Goal: Task Accomplishment & Management: Manage account settings

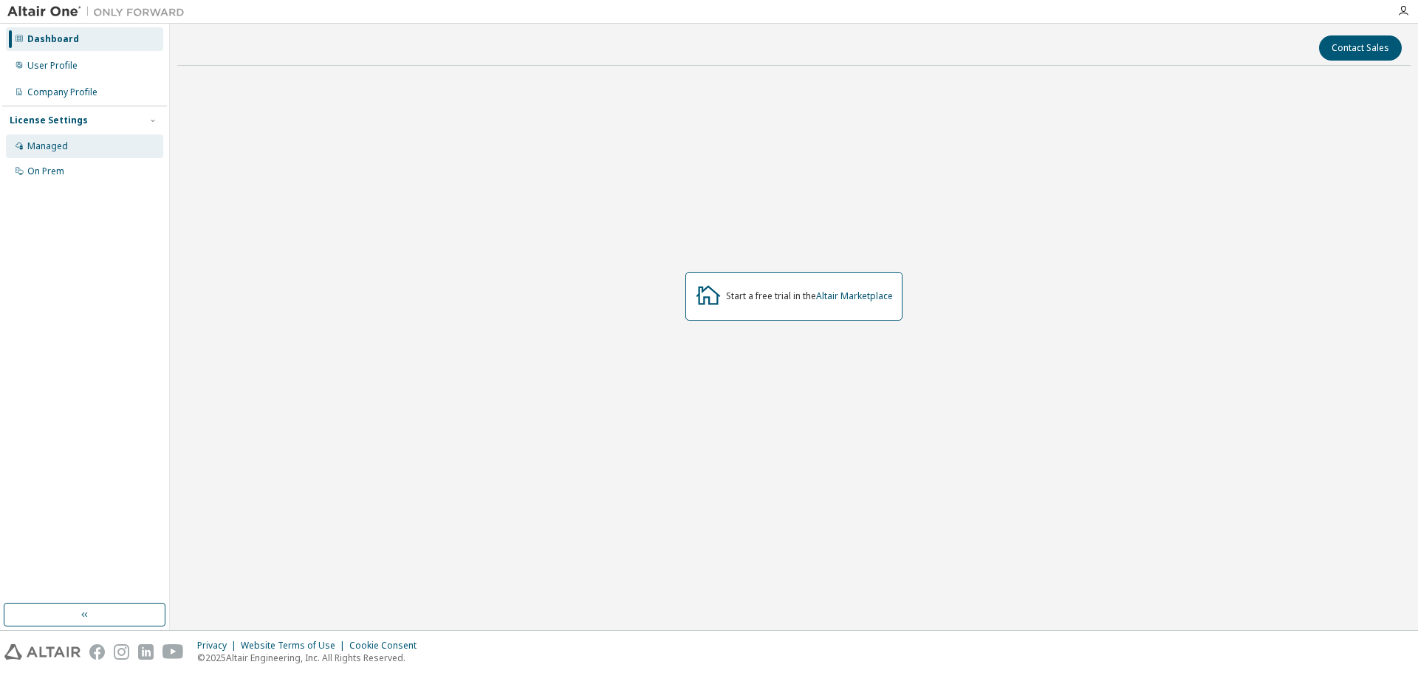
click at [44, 136] on div "Managed" at bounding box center [84, 146] width 157 height 24
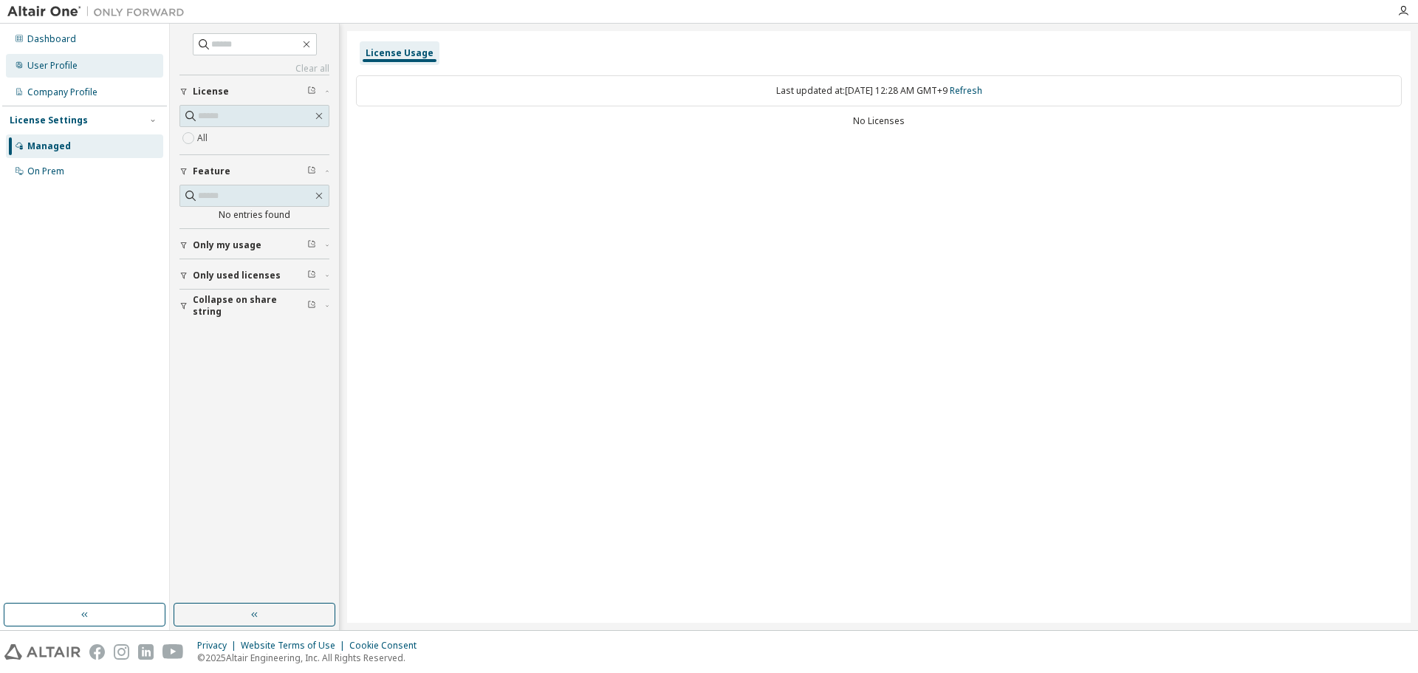
click at [95, 68] on div "User Profile" at bounding box center [84, 66] width 157 height 24
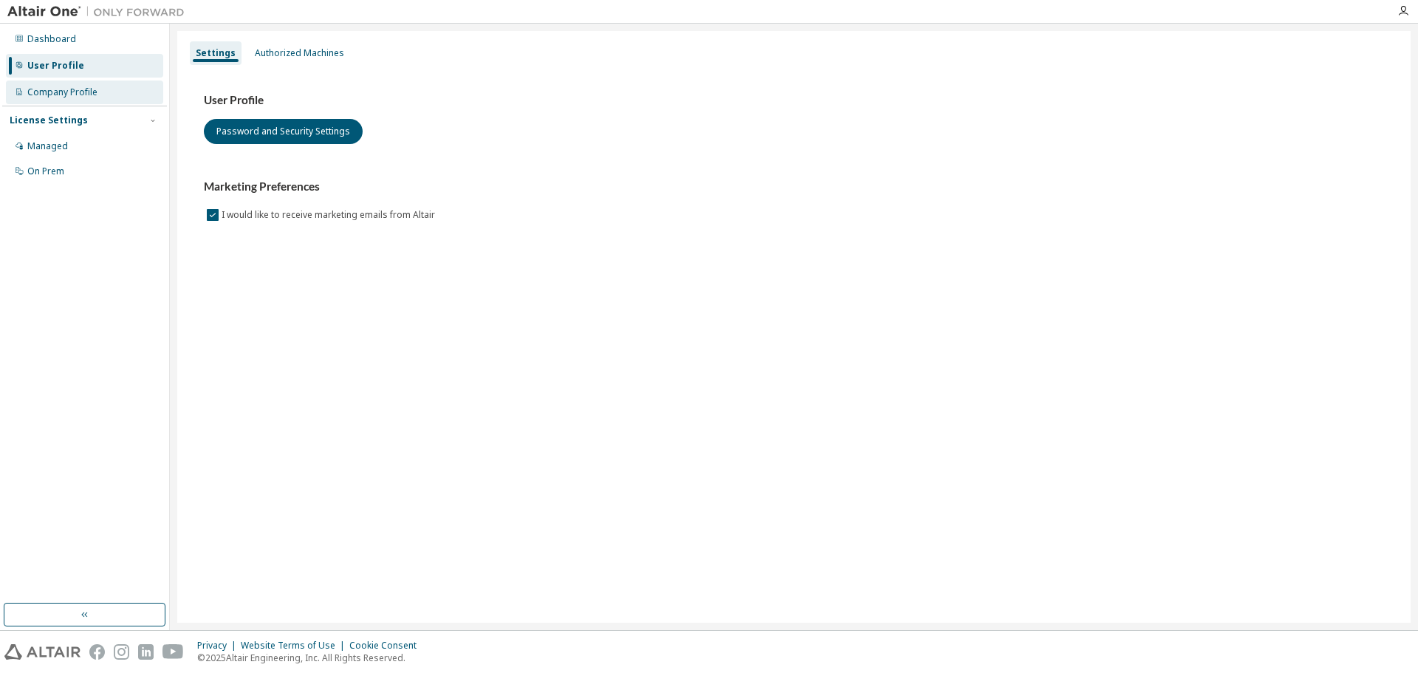
click at [61, 97] on div "Company Profile" at bounding box center [62, 92] width 70 height 12
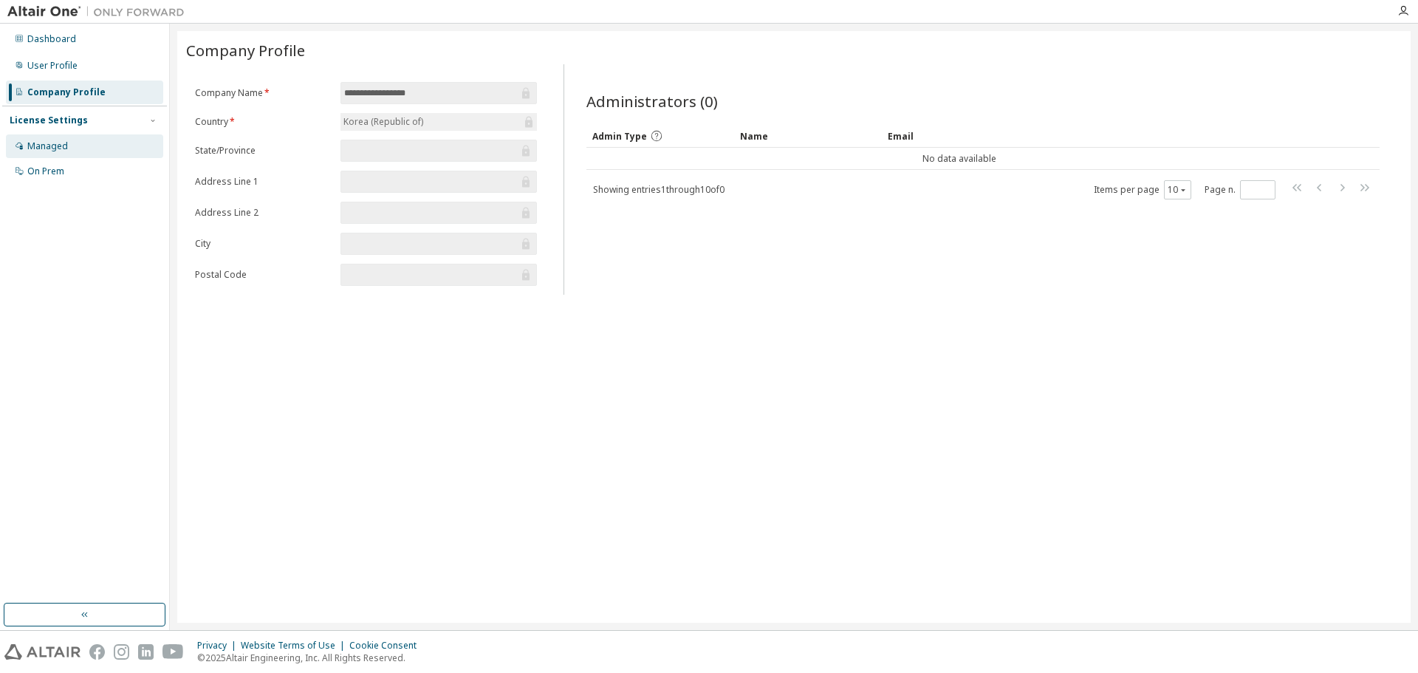
click at [59, 140] on div "Managed" at bounding box center [47, 146] width 41 height 12
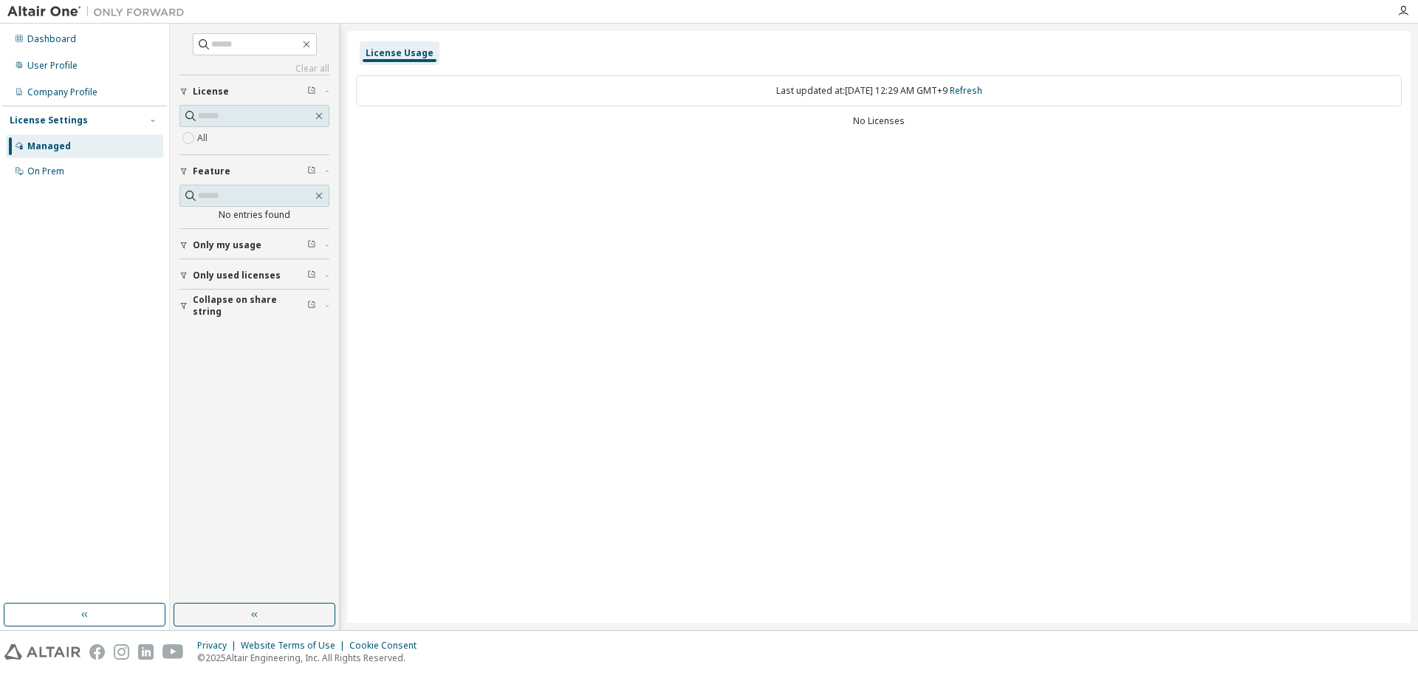
click at [393, 60] on div "License Usage" at bounding box center [400, 53] width 80 height 24
drag, startPoint x: 860, startPoint y: 121, endPoint x: 922, endPoint y: 124, distance: 61.4
click at [922, 124] on div "No Licenses" at bounding box center [879, 121] width 1046 height 12
click at [323, 275] on icon "button" at bounding box center [327, 275] width 9 height 4
click at [400, 56] on div "License Usage" at bounding box center [400, 53] width 68 height 12
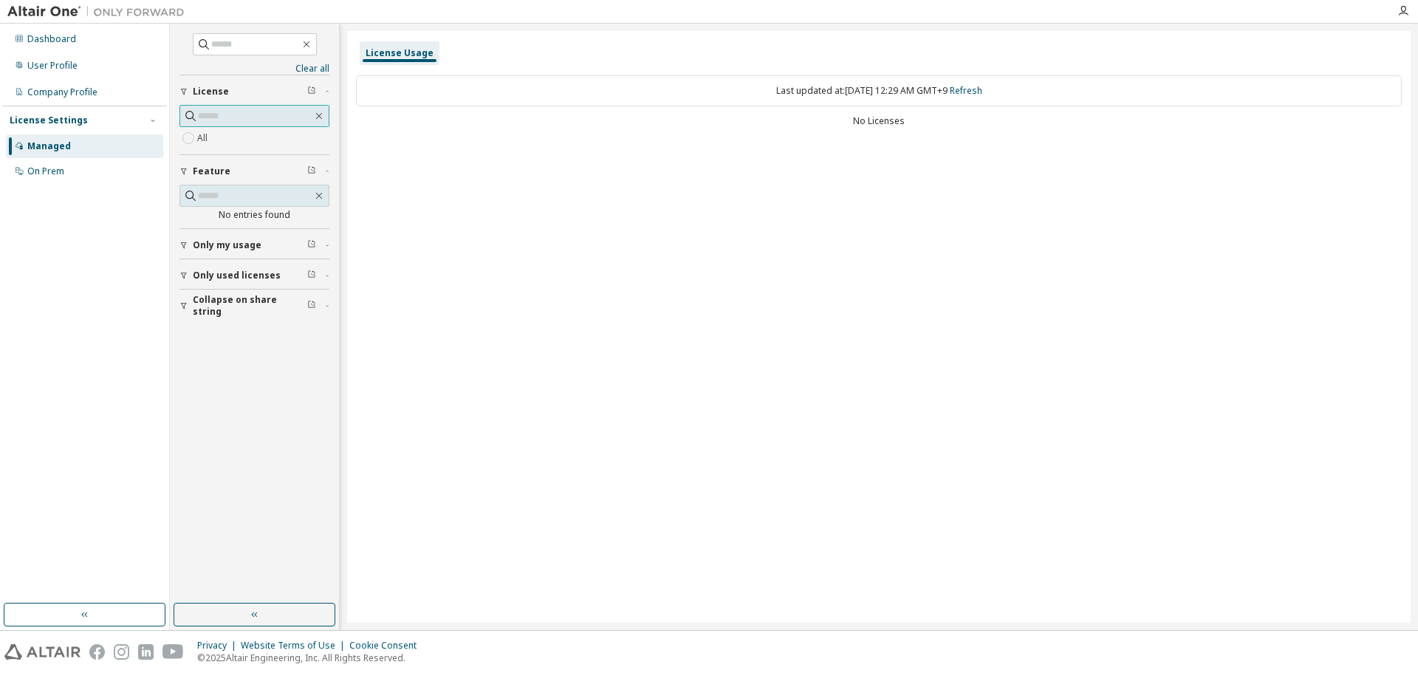
click at [233, 112] on input "text" at bounding box center [255, 116] width 114 height 15
click at [57, 71] on div "User Profile" at bounding box center [52, 66] width 50 height 12
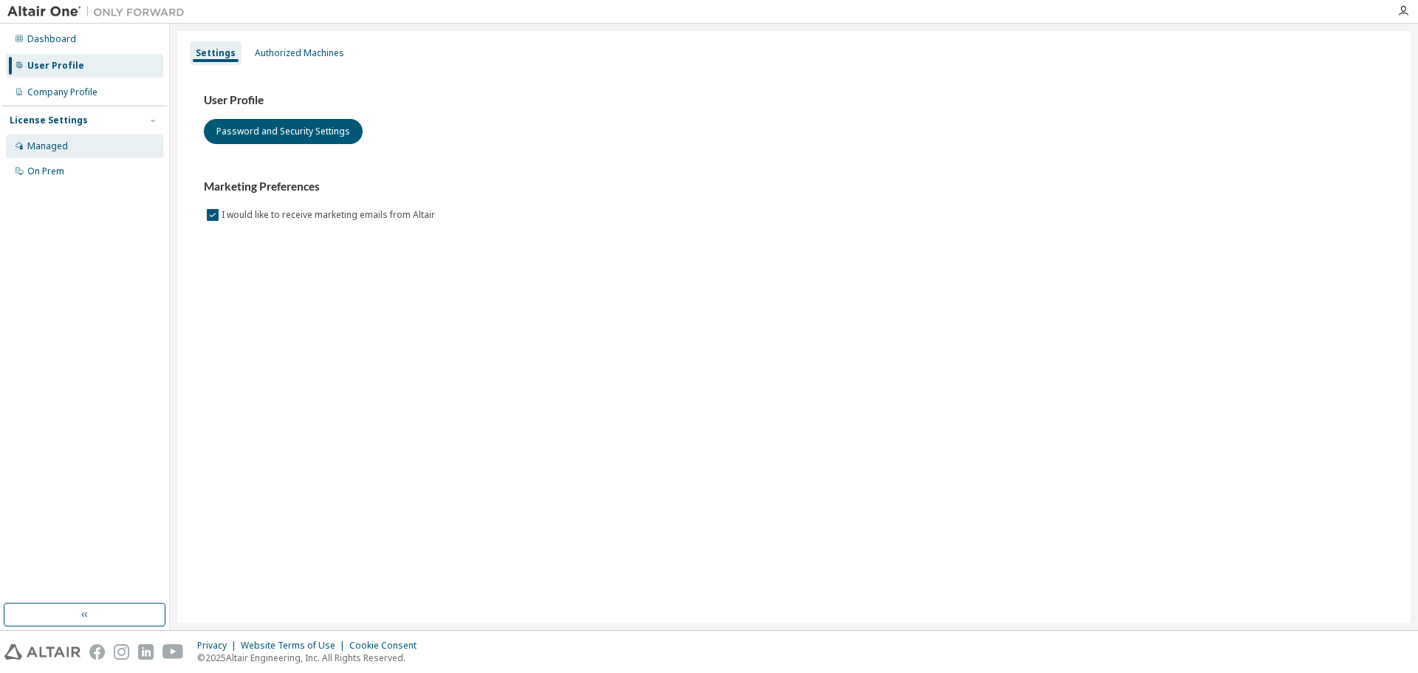
click at [77, 155] on div "Managed" at bounding box center [84, 146] width 157 height 24
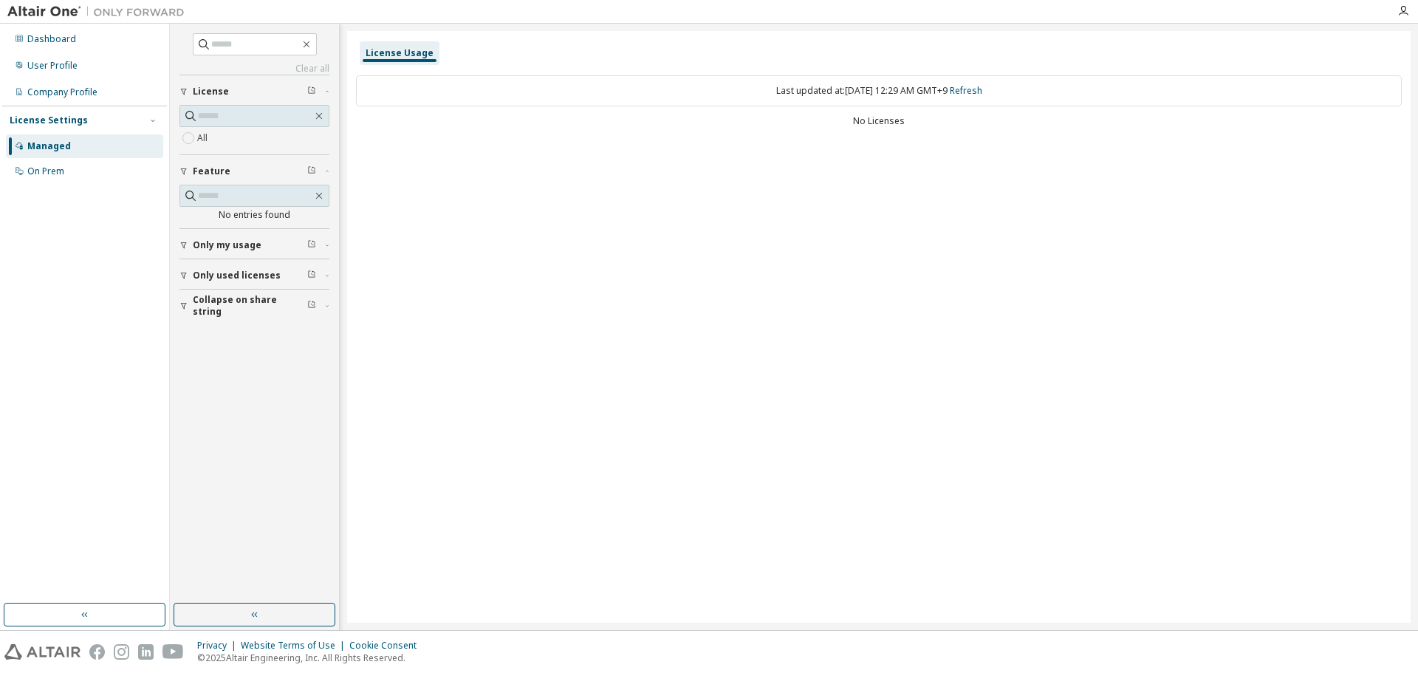
click at [237, 300] on span "Collapse on share string" at bounding box center [250, 306] width 114 height 24
click at [73, 177] on div "On Prem" at bounding box center [84, 172] width 157 height 24
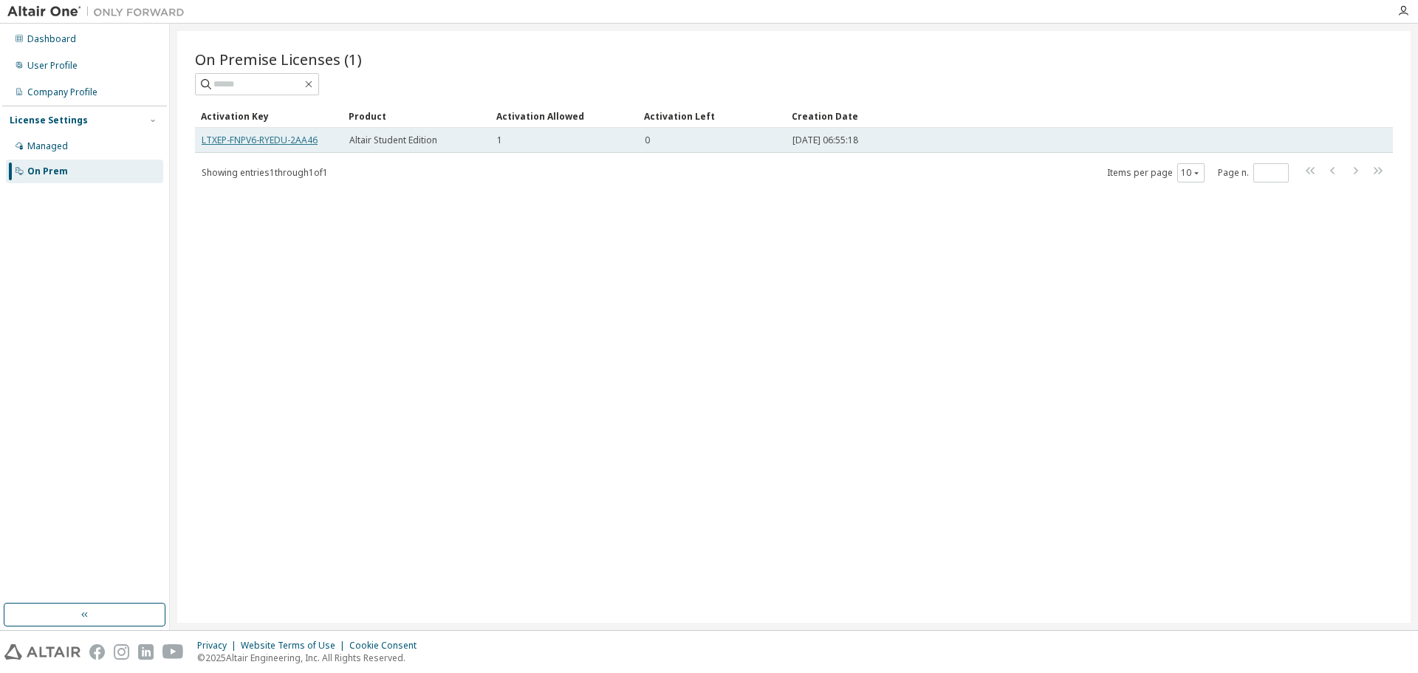
click at [297, 138] on link "LTXEP-FNPV6-RYEDU-2AA46" at bounding box center [260, 140] width 116 height 13
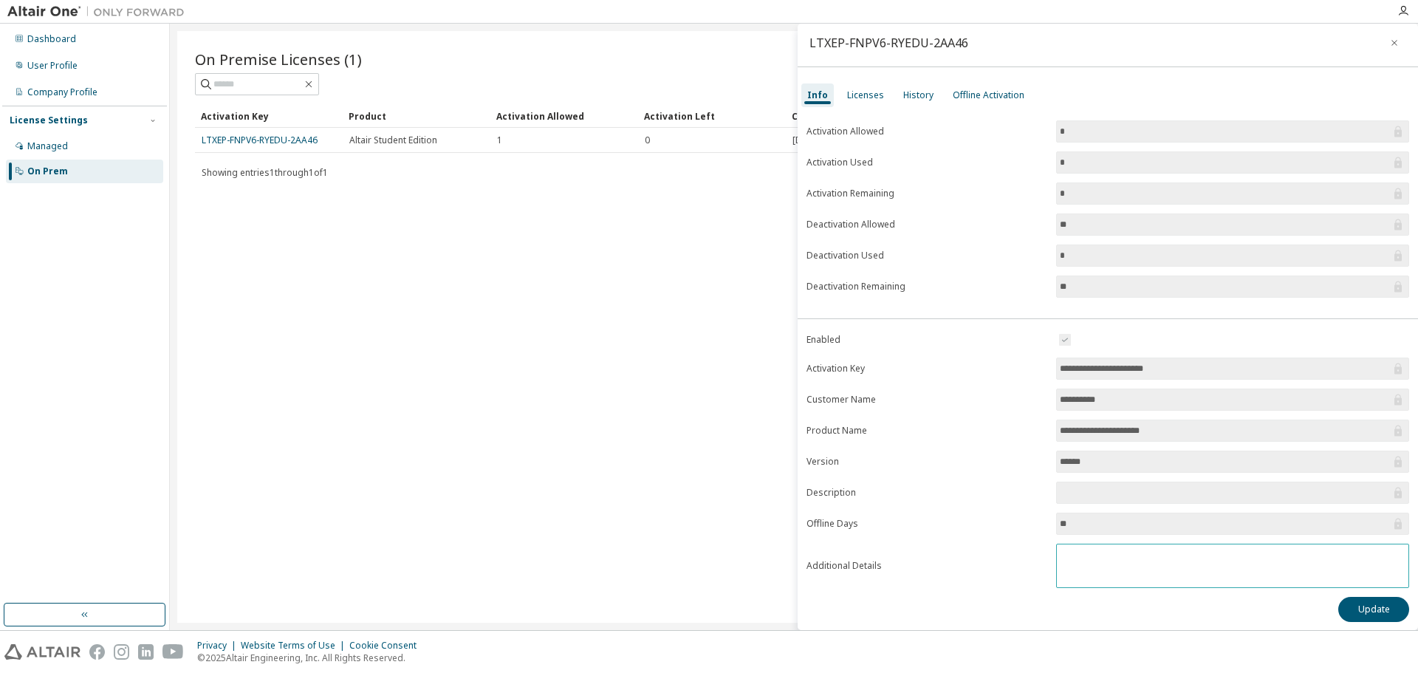
scroll to position [8, 0]
click at [1374, 616] on button "Update" at bounding box center [1373, 605] width 71 height 25
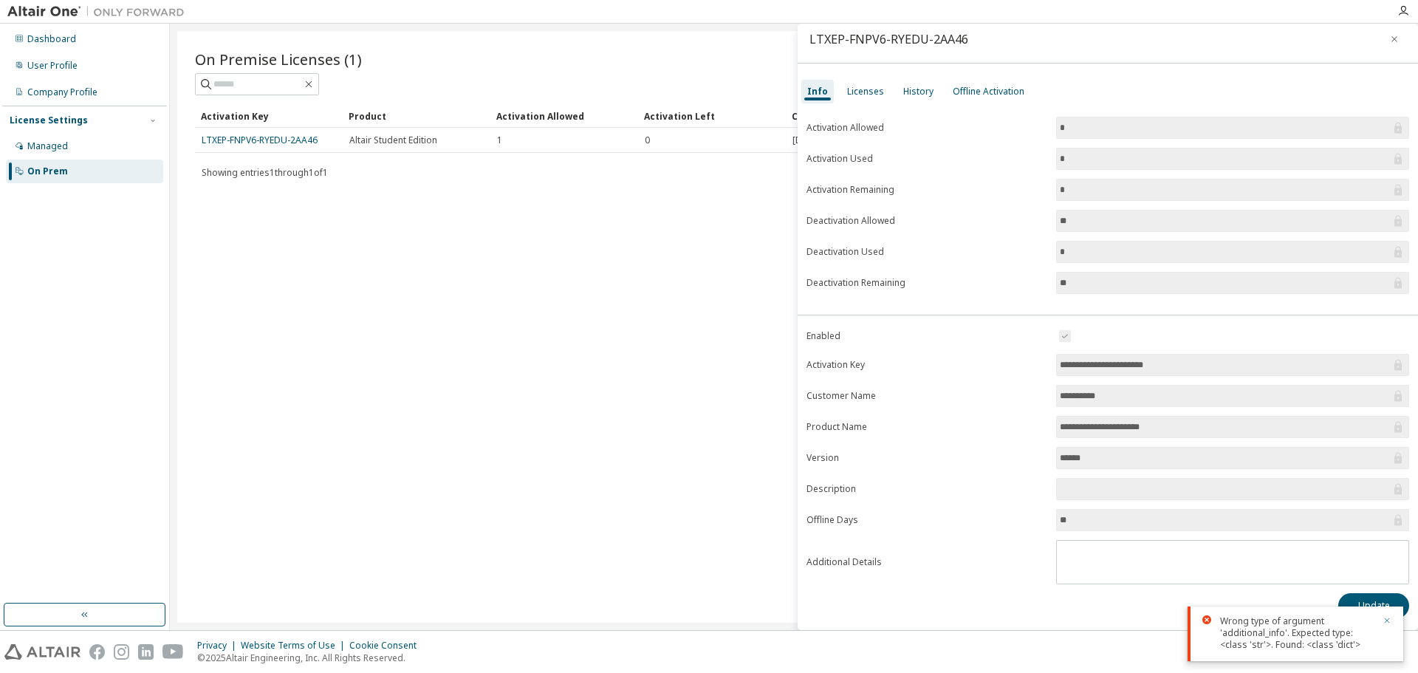
click at [1386, 623] on icon "button" at bounding box center [1387, 620] width 9 height 9
click at [1389, 43] on icon "button" at bounding box center [1394, 39] width 10 height 12
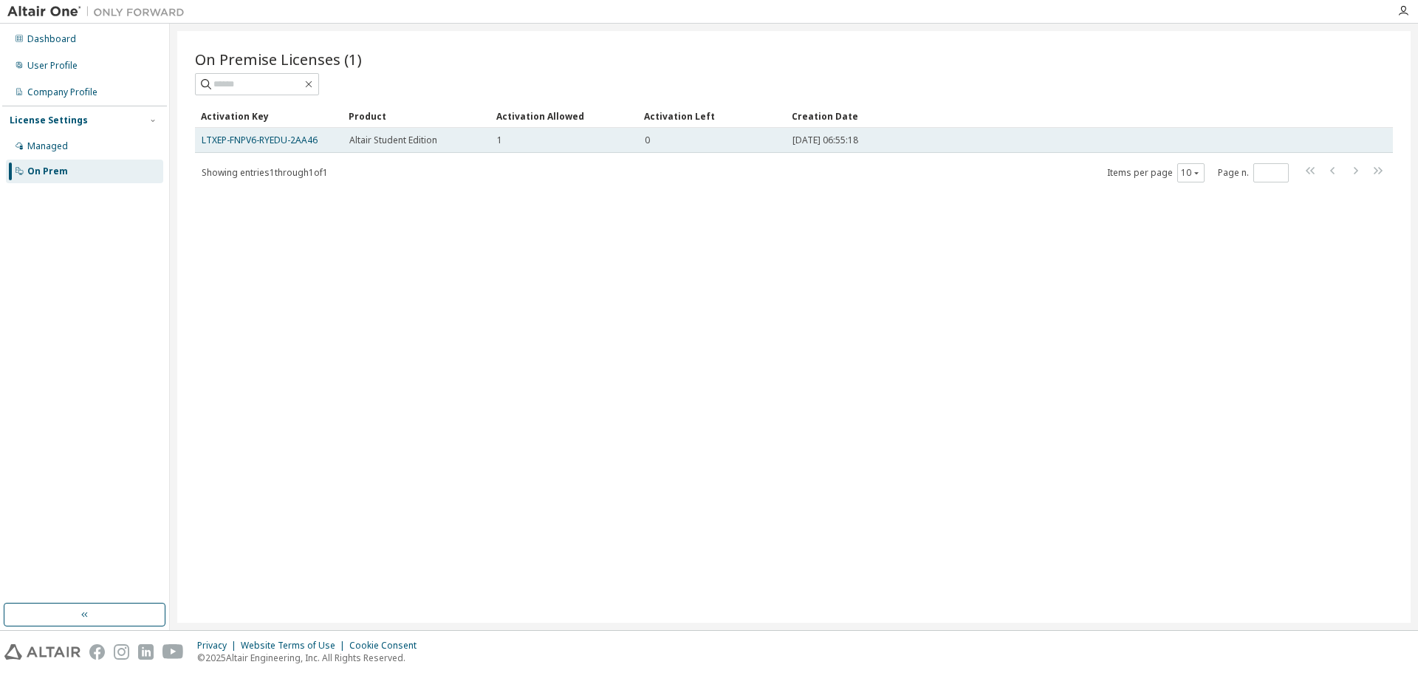
click at [366, 142] on span "Altair Student Edition" at bounding box center [393, 140] width 88 height 12
drag, startPoint x: 304, startPoint y: 140, endPoint x: 198, endPoint y: 148, distance: 105.9
click at [198, 148] on td "LTXEP-FNPV6-RYEDU-2AA46" at bounding box center [269, 140] width 148 height 25
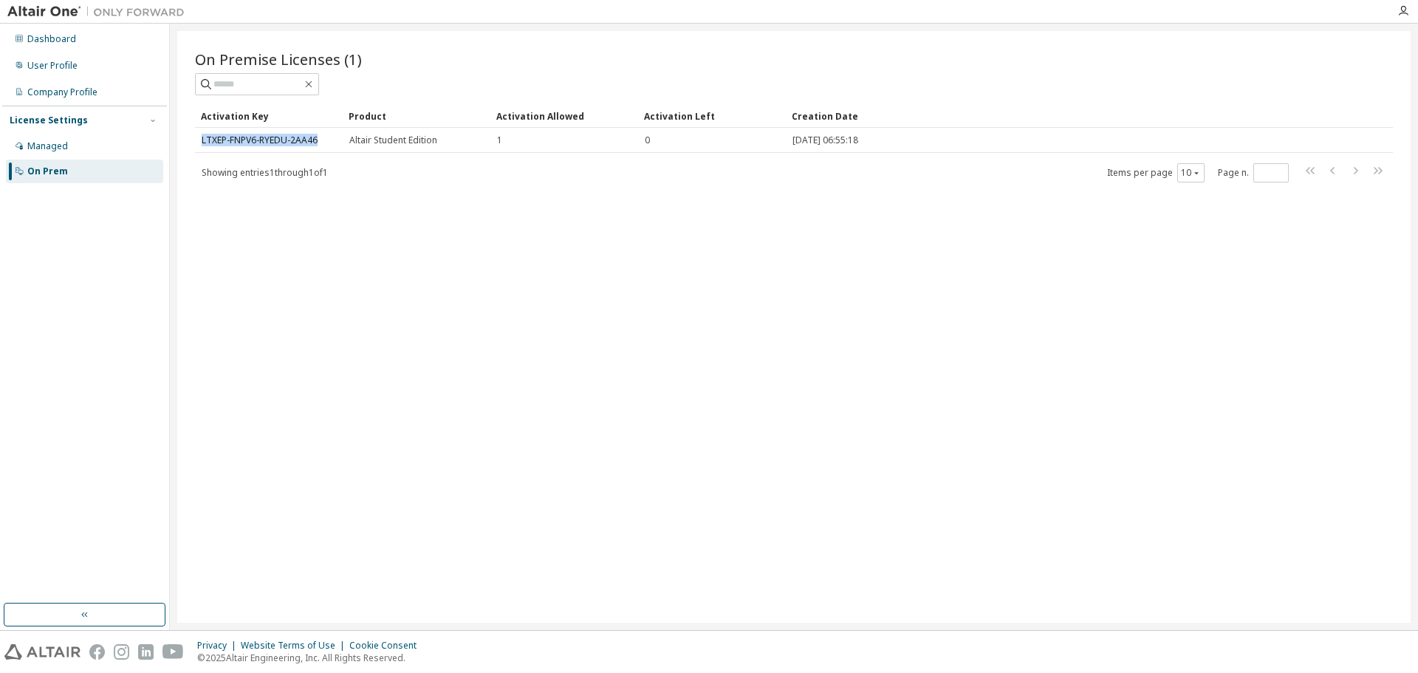
copy link "LTXEP-FNPV6-RYEDU-2AA46"
drag, startPoint x: 263, startPoint y: 138, endPoint x: 736, endPoint y: 289, distance: 497.0
click at [737, 289] on div "On Premise Licenses (1) Clear Load Save Save As Field Operator Value Select fil…" at bounding box center [793, 327] width 1233 height 592
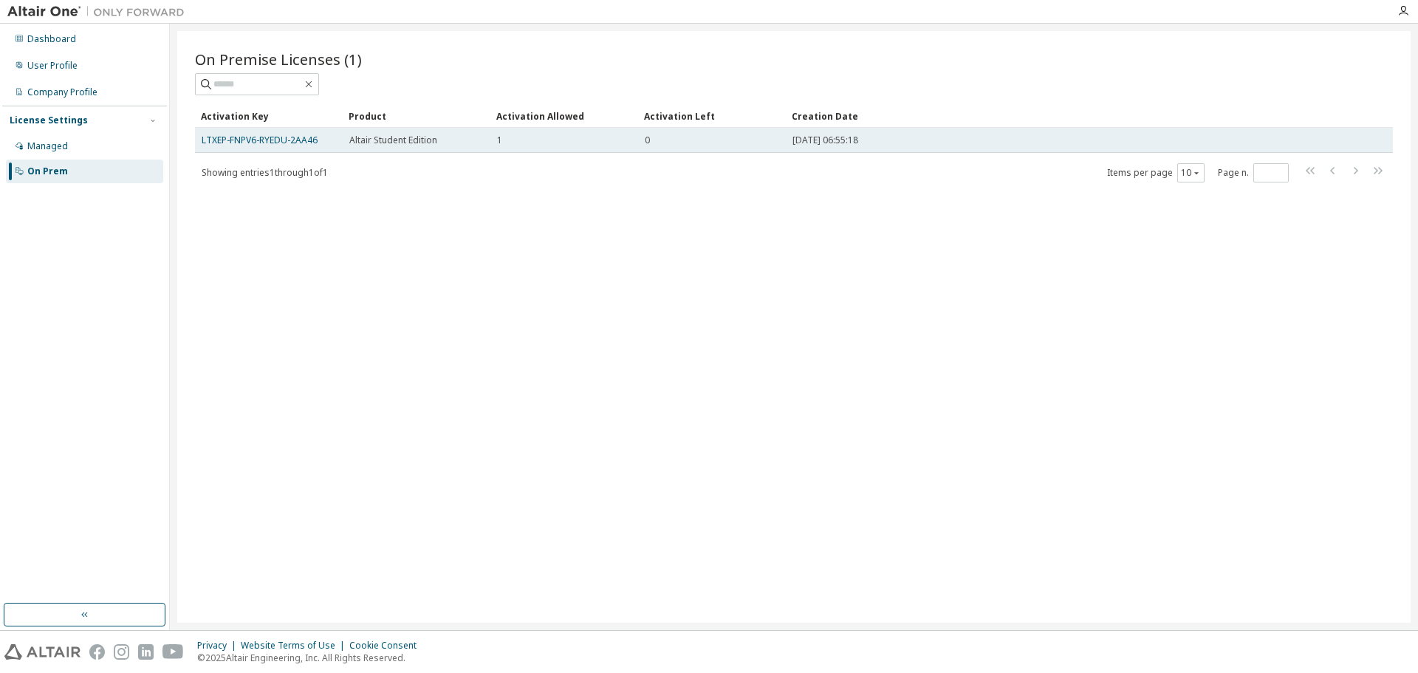
click at [439, 140] on div "Altair Student Edition" at bounding box center [416, 140] width 134 height 12
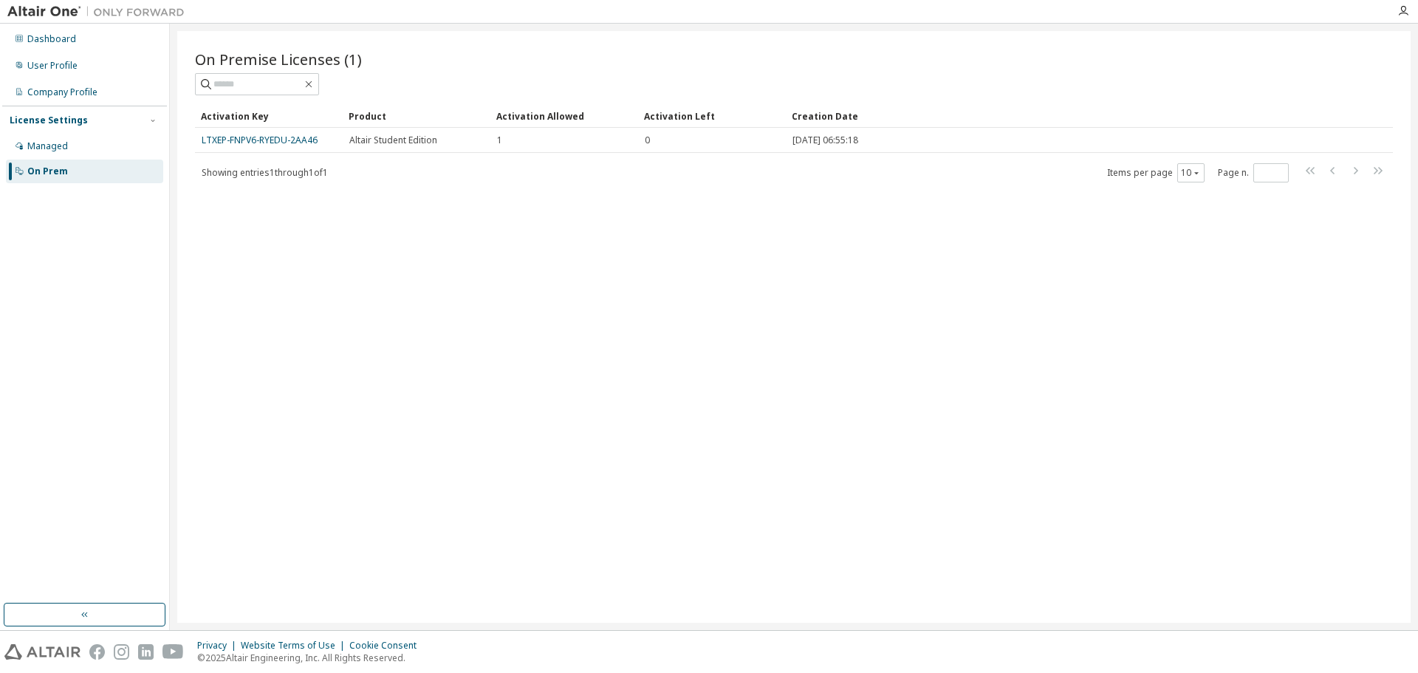
drag, startPoint x: 434, startPoint y: 140, endPoint x: 747, endPoint y: 213, distance: 321.0
click at [847, 236] on div "On Premise Licenses (1) Clear Load Save Save As Field Operator Value Select fil…" at bounding box center [793, 327] width 1233 height 592
click at [91, 143] on div "Managed" at bounding box center [84, 146] width 157 height 24
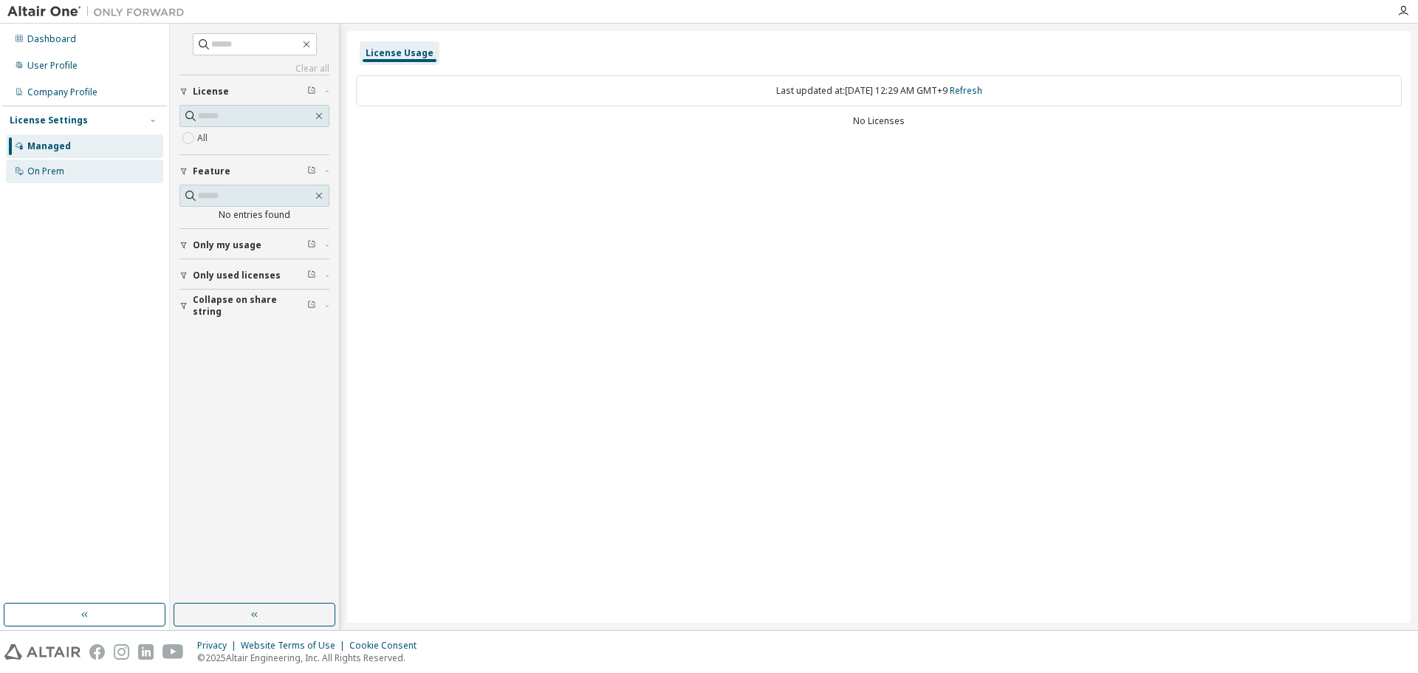
click at [58, 162] on div "On Prem" at bounding box center [84, 172] width 157 height 24
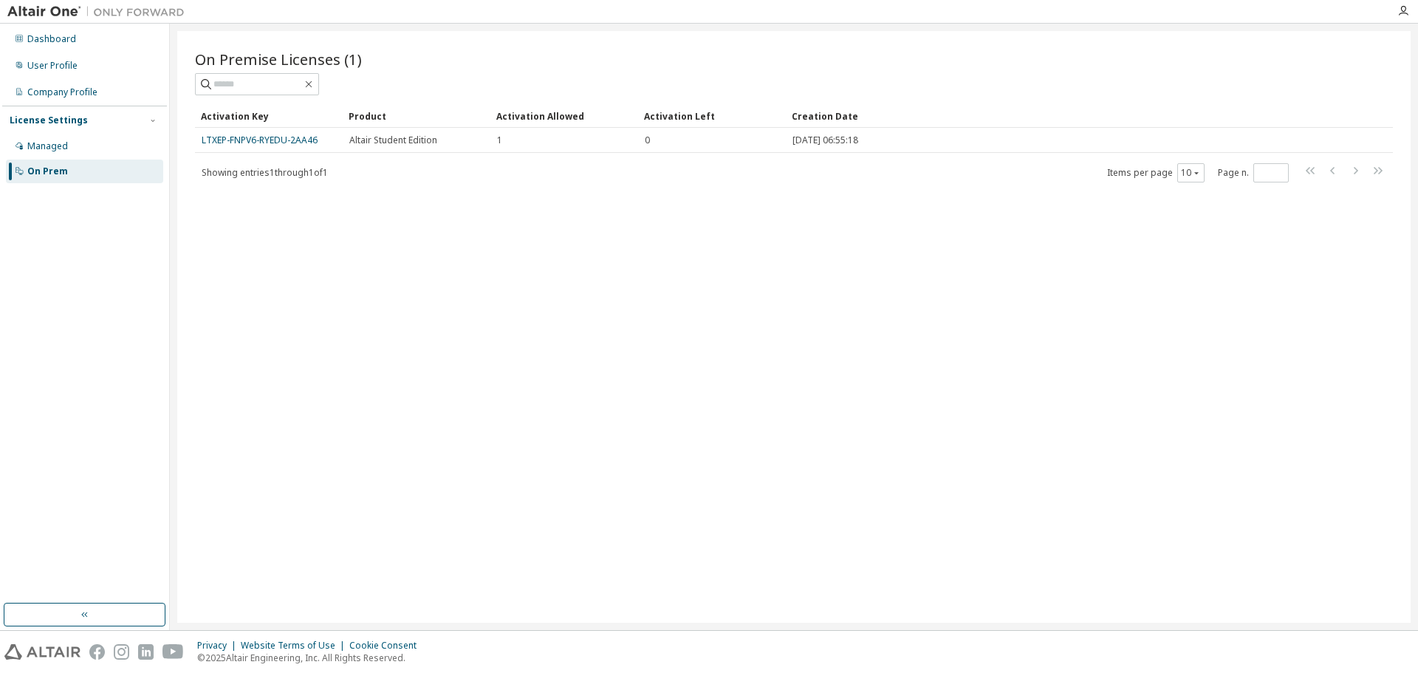
drag, startPoint x: 292, startPoint y: 138, endPoint x: 617, endPoint y: 171, distance: 327.3
click at [621, 171] on div "Showing entries 1 through 1 of 1 Items per page 10 Page n. *" at bounding box center [794, 172] width 1198 height 21
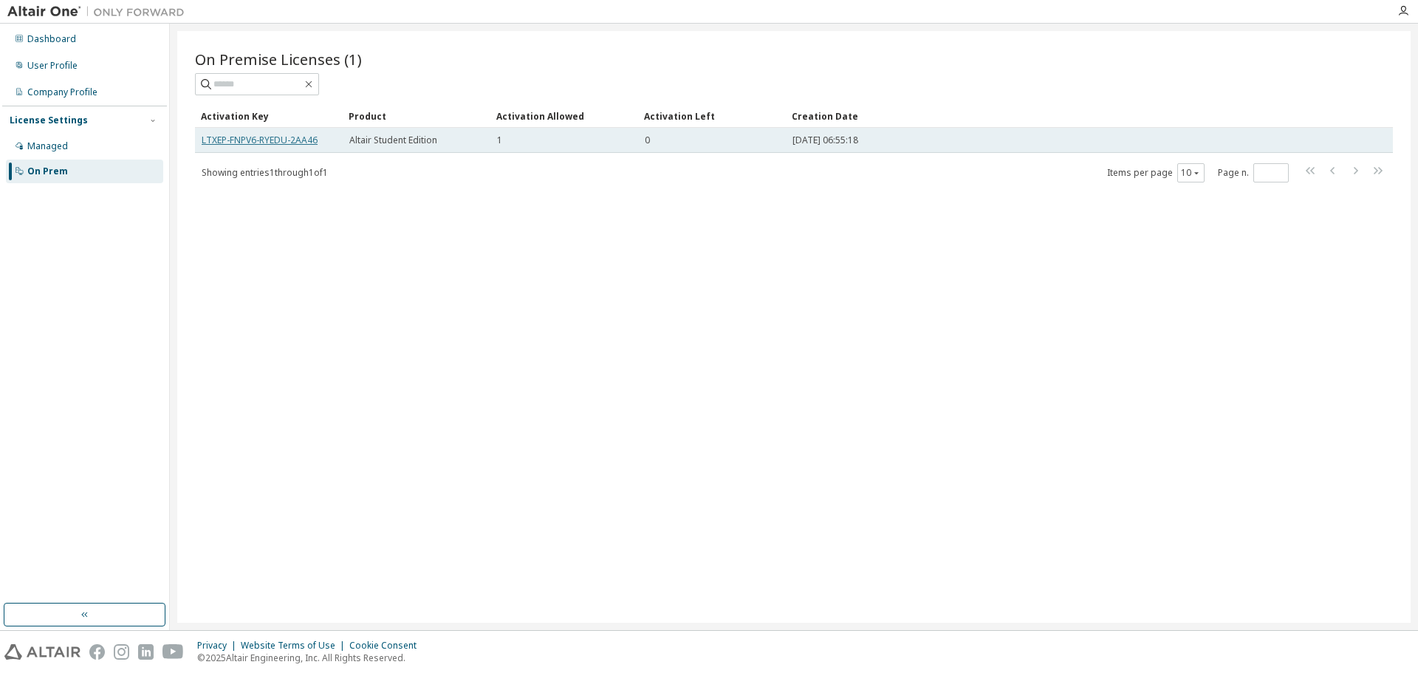
click at [283, 136] on link "LTXEP-FNPV6-RYEDU-2AA46" at bounding box center [260, 140] width 116 height 13
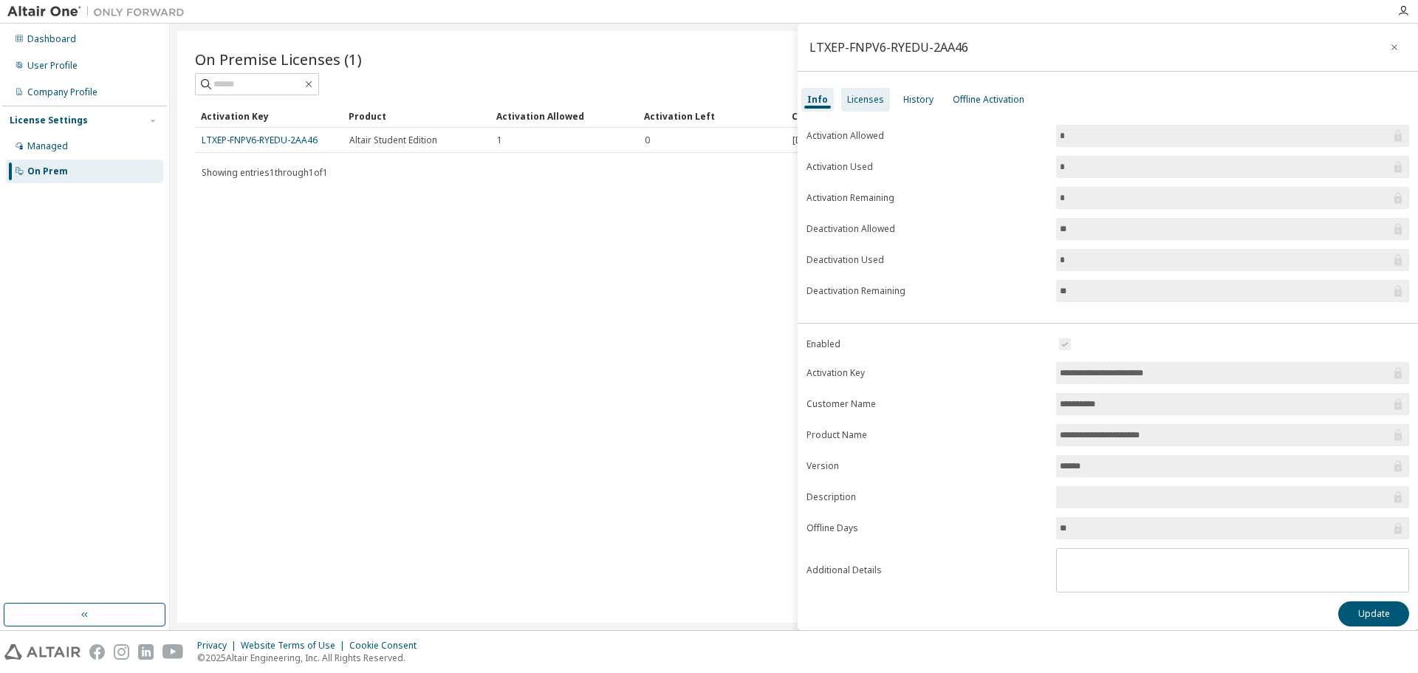
click at [865, 103] on div "Licenses" at bounding box center [865, 100] width 37 height 12
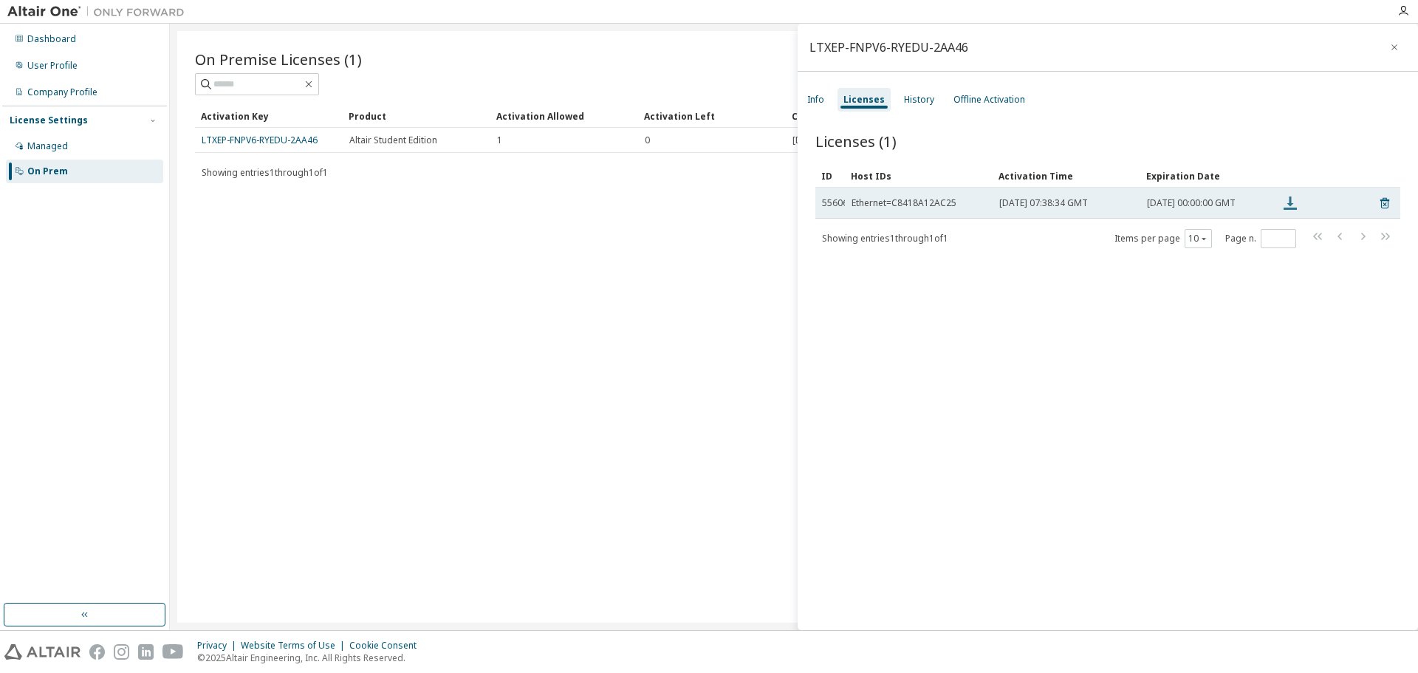
click at [1293, 206] on icon at bounding box center [1290, 203] width 18 height 18
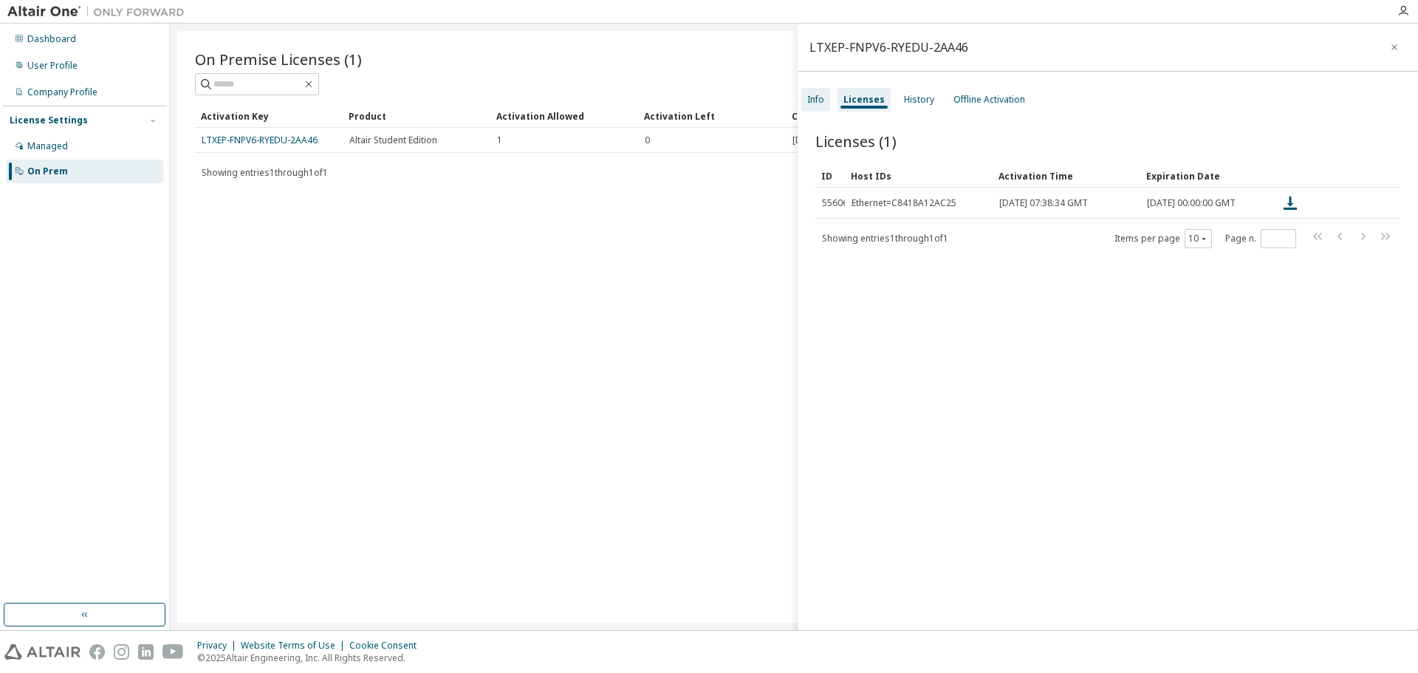
click at [826, 104] on div "Info" at bounding box center [815, 100] width 29 height 24
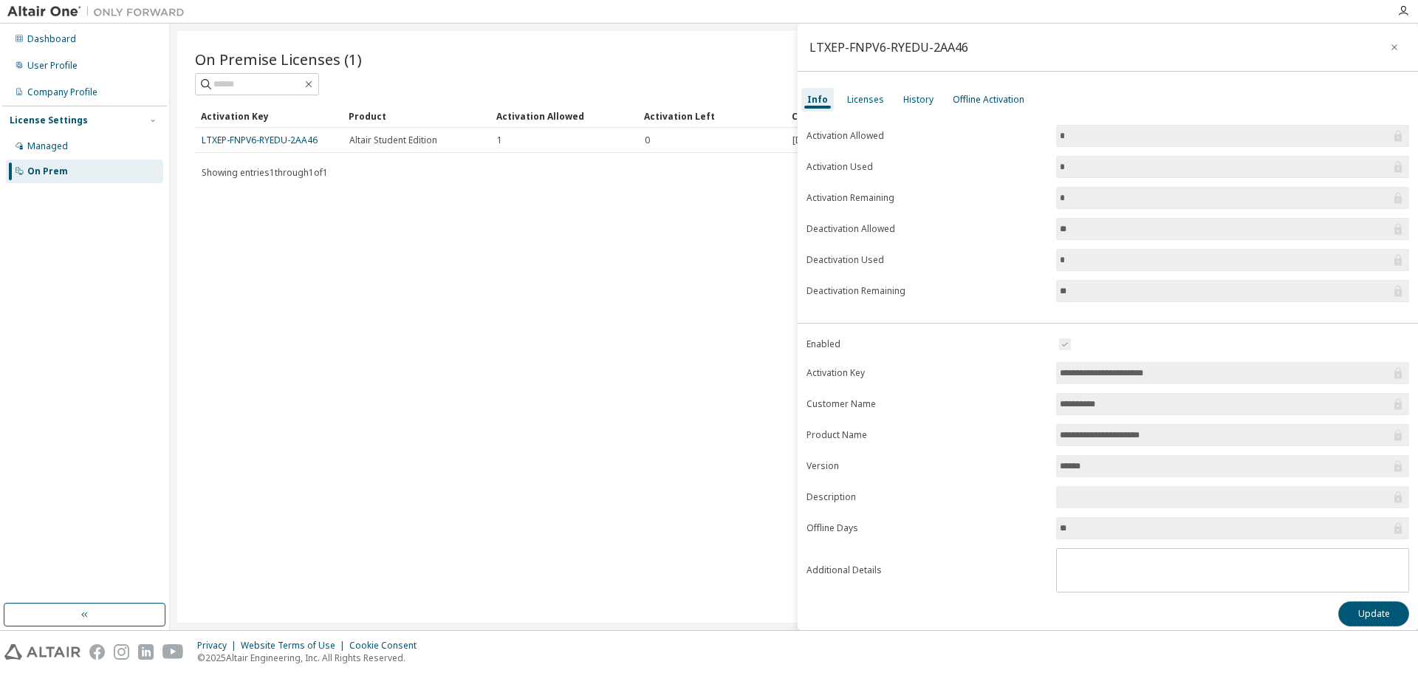
click at [1353, 606] on button "Update" at bounding box center [1373, 613] width 71 height 25
click at [1387, 618] on icon "button" at bounding box center [1387, 620] width 9 height 9
click at [869, 104] on div "Licenses" at bounding box center [865, 100] width 37 height 12
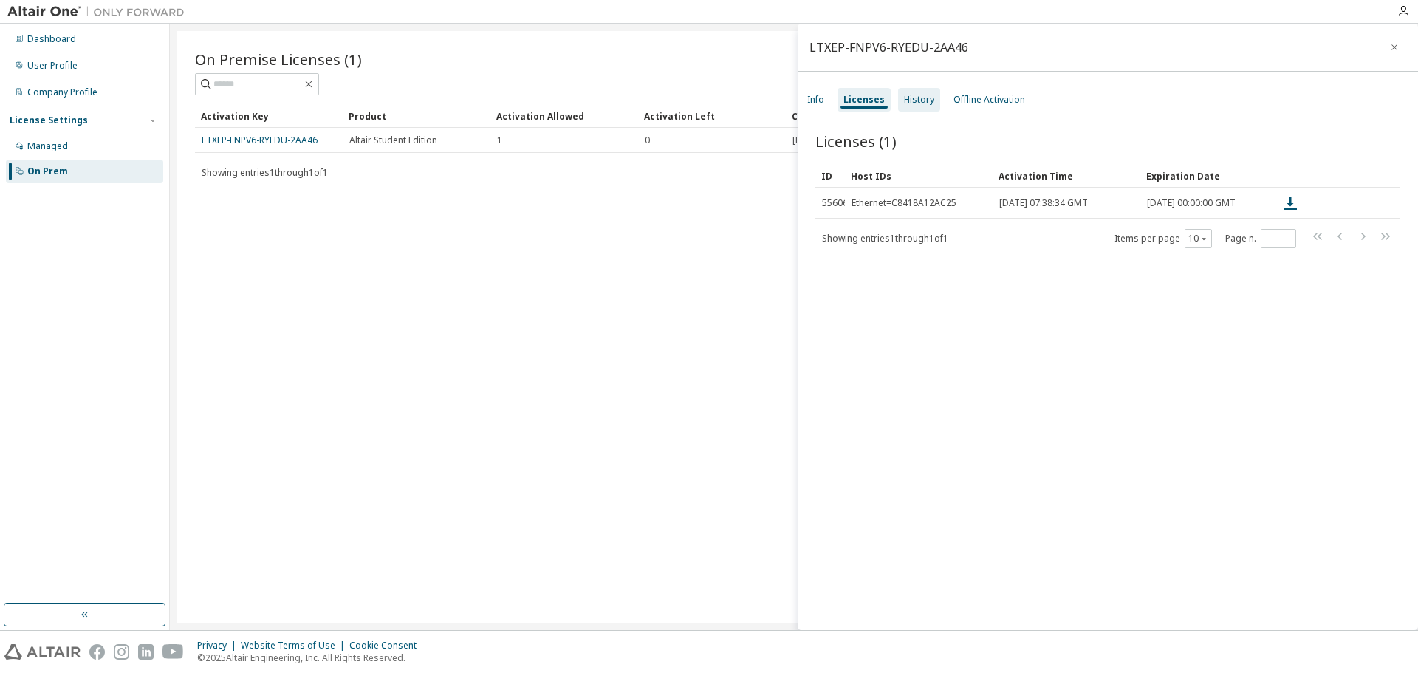
click at [923, 98] on div "History" at bounding box center [919, 100] width 30 height 12
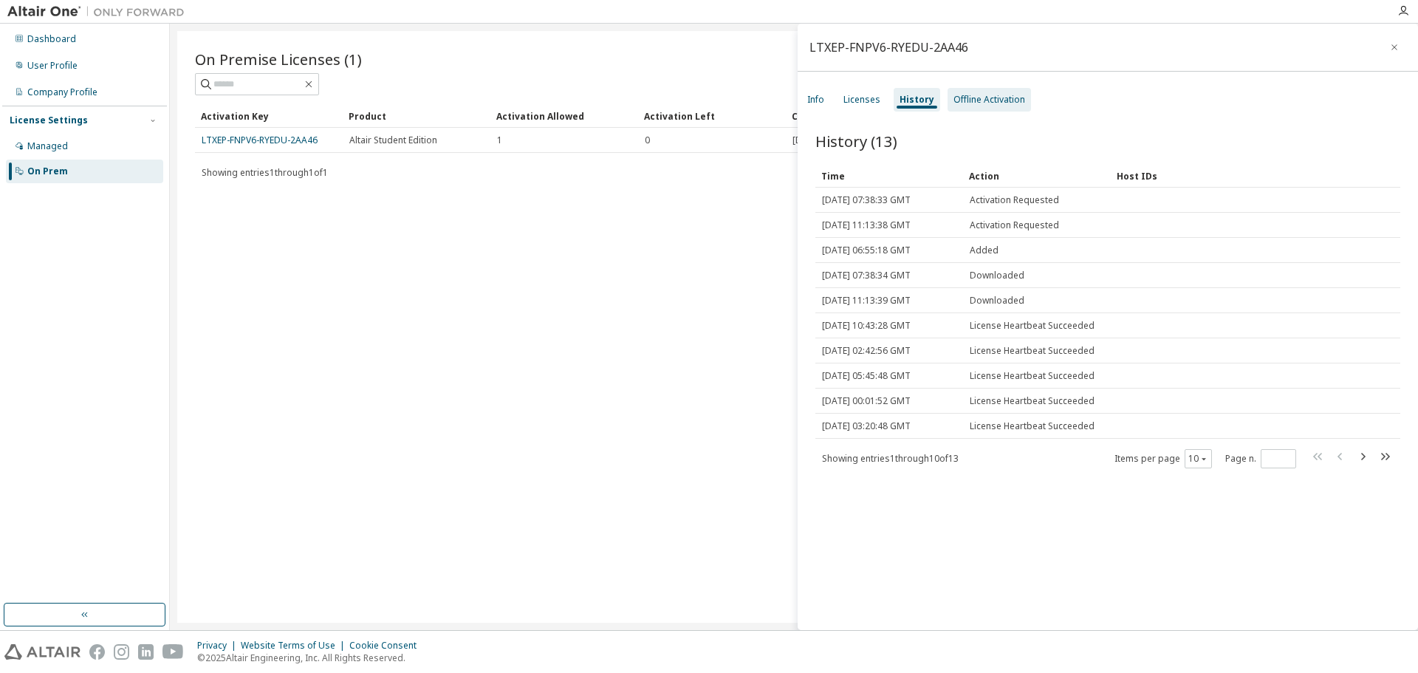
click at [979, 94] on div "Offline Activation" at bounding box center [989, 100] width 72 height 12
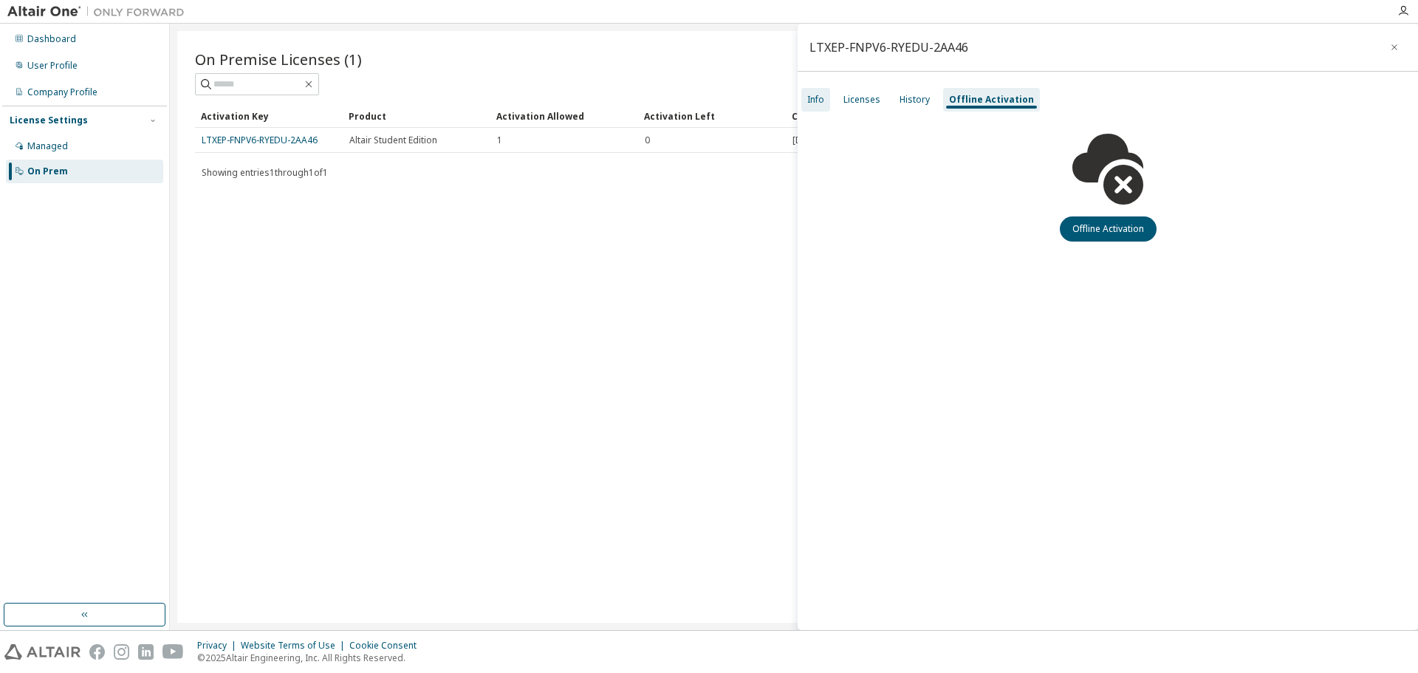
click at [818, 92] on div "Info" at bounding box center [815, 100] width 29 height 24
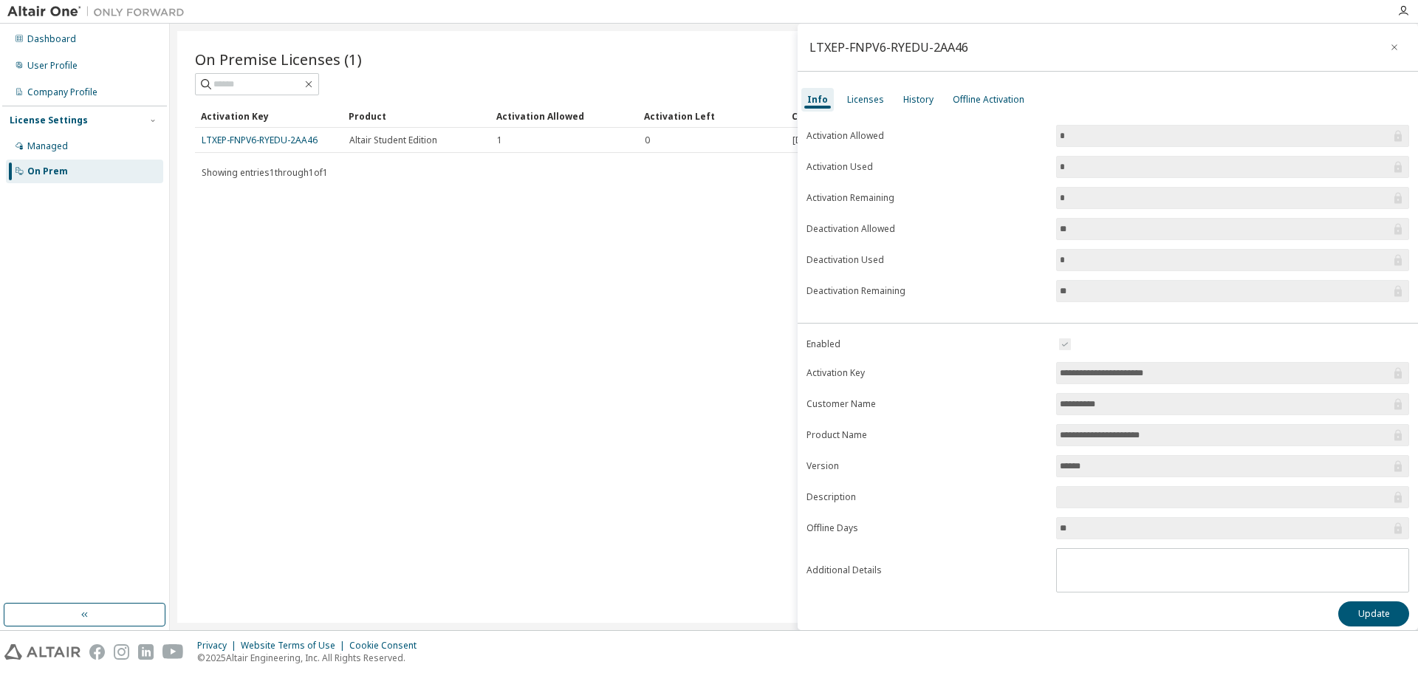
click at [1128, 471] on input "******" at bounding box center [1225, 466] width 331 height 15
drag, startPoint x: 1128, startPoint y: 470, endPoint x: 985, endPoint y: 440, distance: 145.7
click at [985, 440] on form "**********" at bounding box center [1107, 463] width 603 height 257
click at [1096, 436] on input "**********" at bounding box center [1225, 435] width 331 height 15
click at [91, 259] on div "Dashboard User Profile Company Profile License Settings Managed On Prem" at bounding box center [84, 313] width 165 height 575
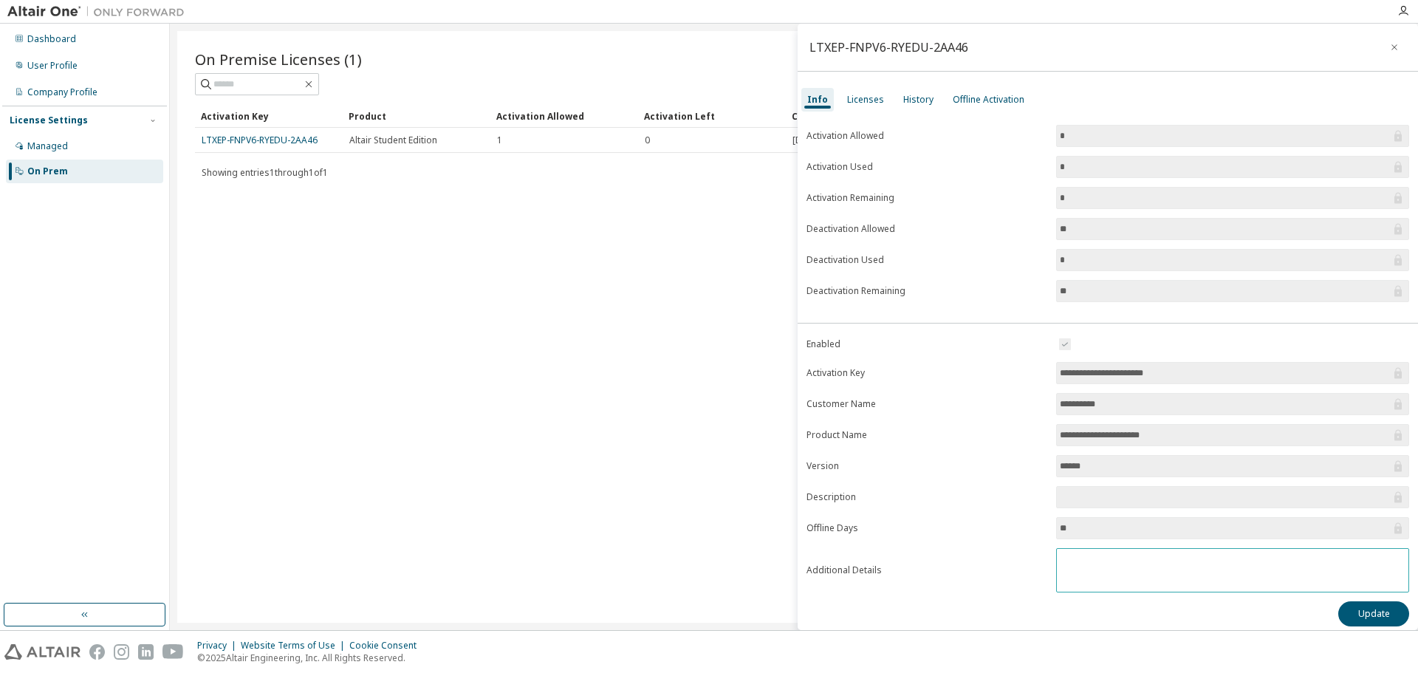
click at [1237, 580] on textarea at bounding box center [1233, 568] width 352 height 38
type textarea "*"
click at [1359, 607] on button "Update" at bounding box center [1373, 613] width 71 height 25
click at [857, 100] on div "Licenses" at bounding box center [865, 100] width 37 height 12
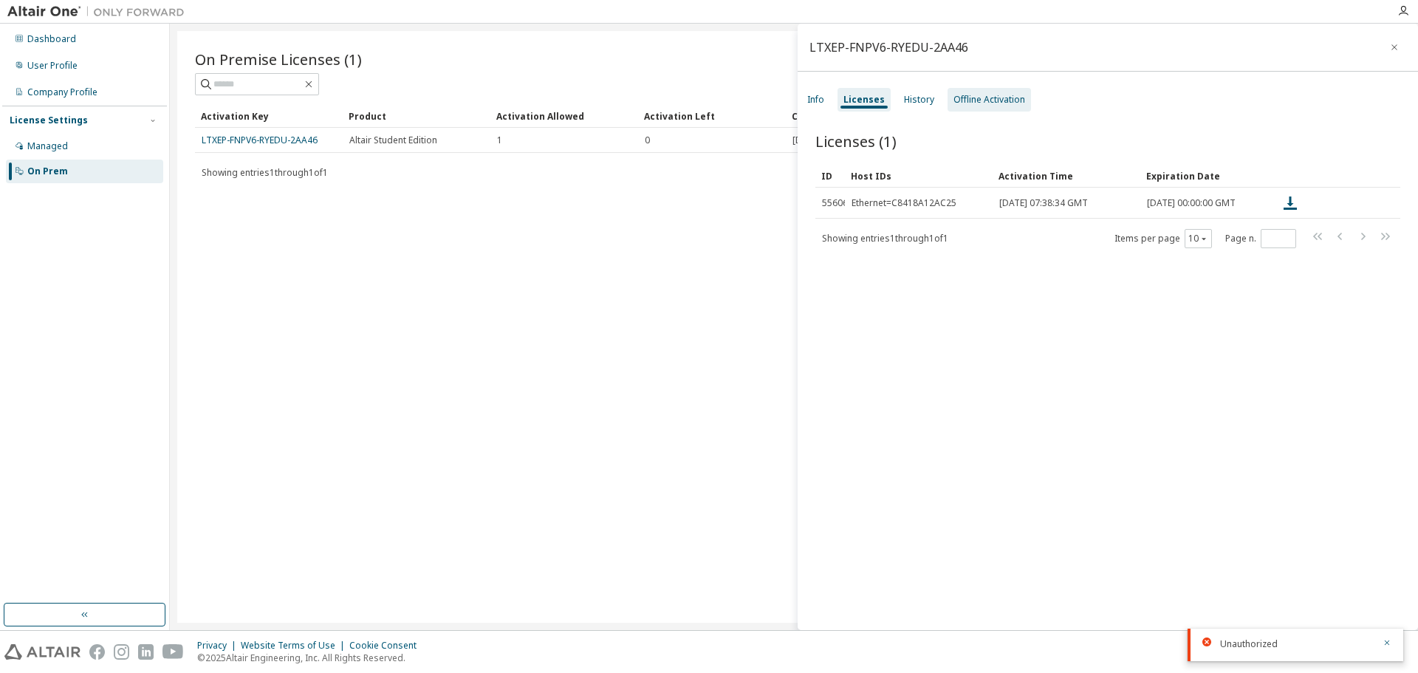
click at [979, 96] on div "Offline Activation" at bounding box center [989, 100] width 72 height 12
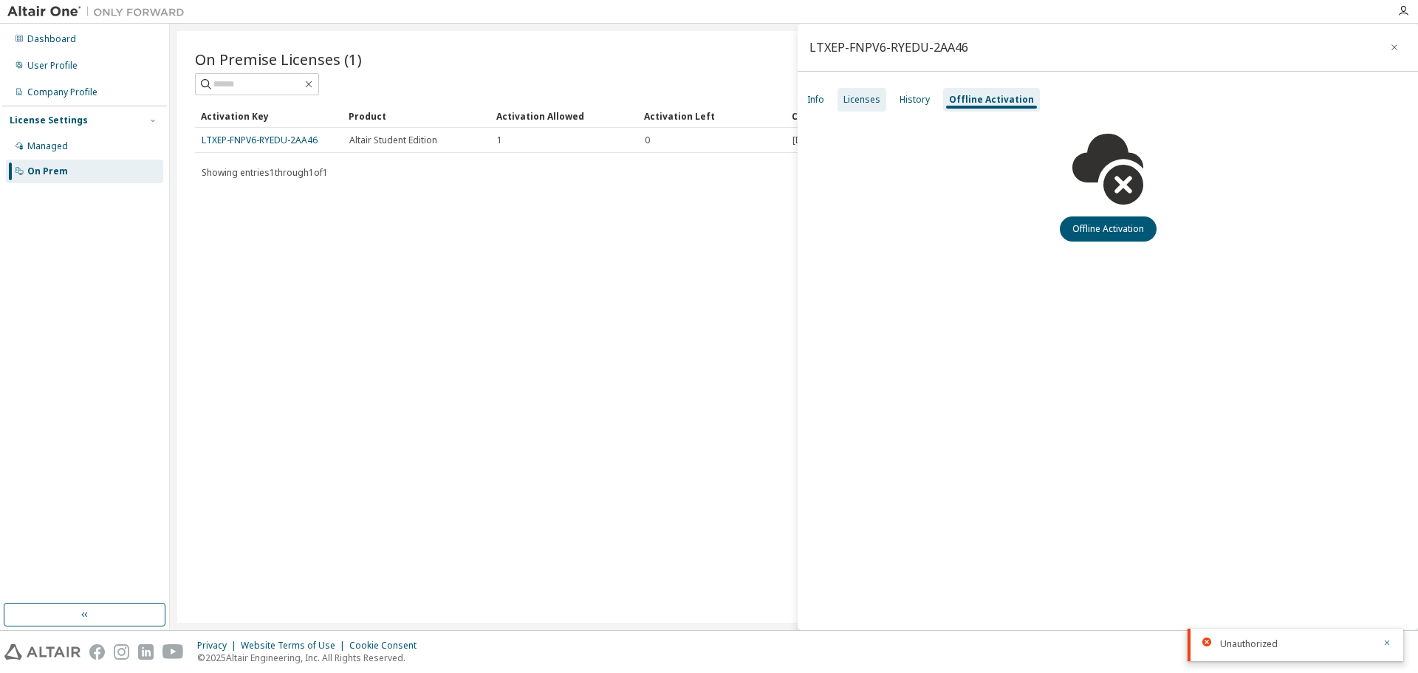
click at [872, 92] on div "Licenses" at bounding box center [861, 100] width 49 height 24
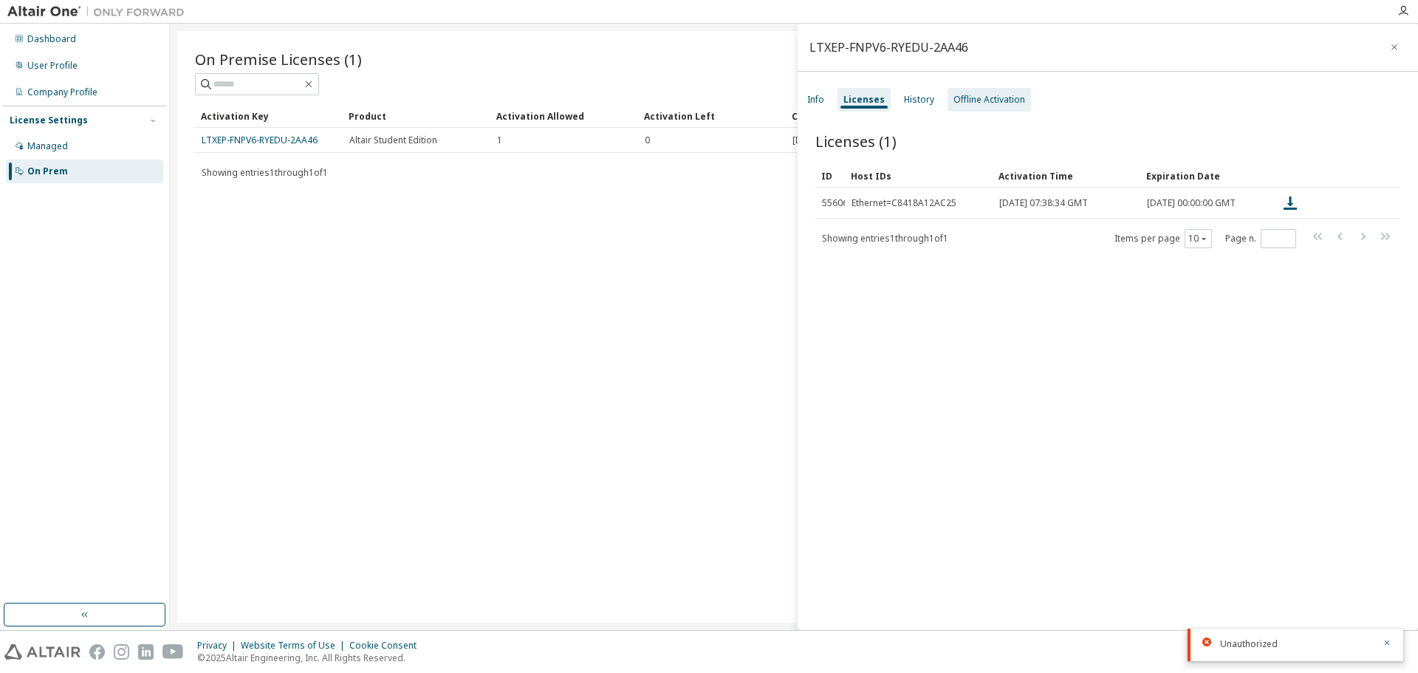
click at [972, 92] on div "Offline Activation" at bounding box center [989, 100] width 83 height 24
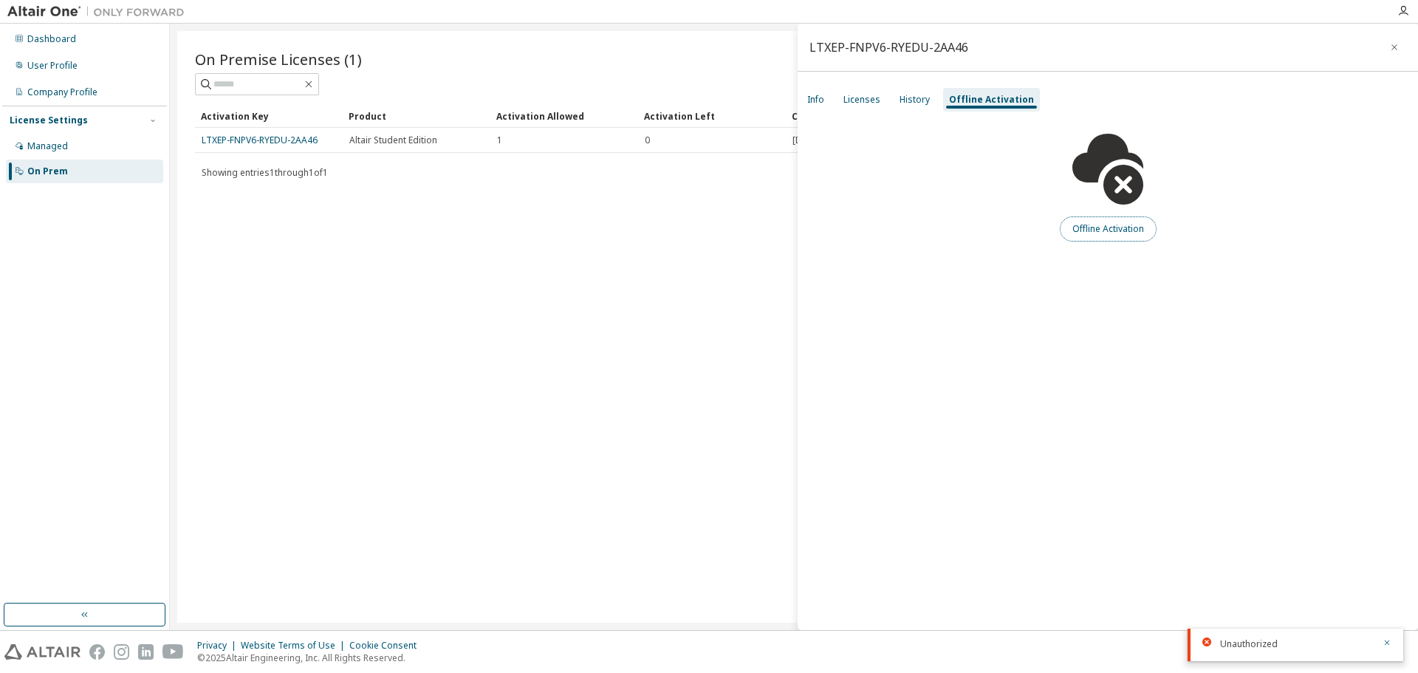
click at [1141, 236] on button "Offline Activation" at bounding box center [1108, 228] width 97 height 25
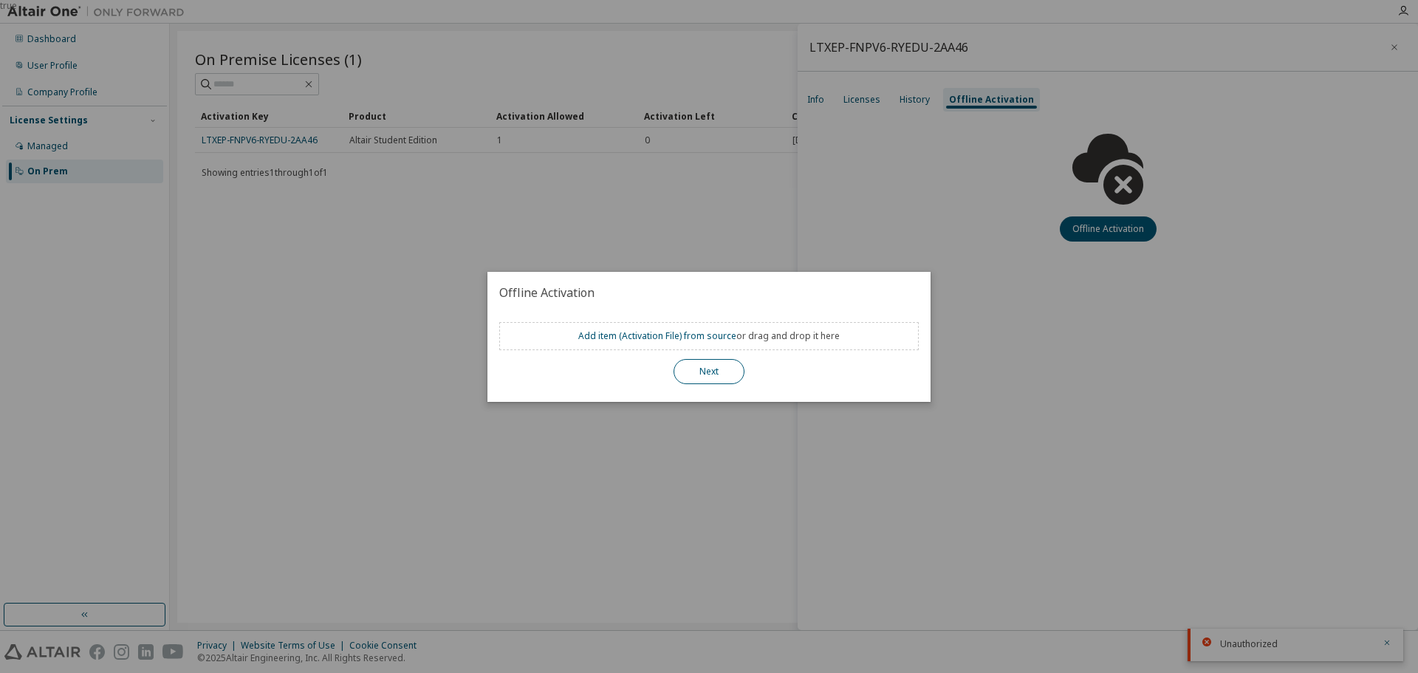
drag, startPoint x: 708, startPoint y: 375, endPoint x: 730, endPoint y: 371, distance: 21.7
click at [709, 375] on button "Next" at bounding box center [709, 371] width 71 height 25
click at [1074, 348] on div "true" at bounding box center [709, 336] width 1418 height 673
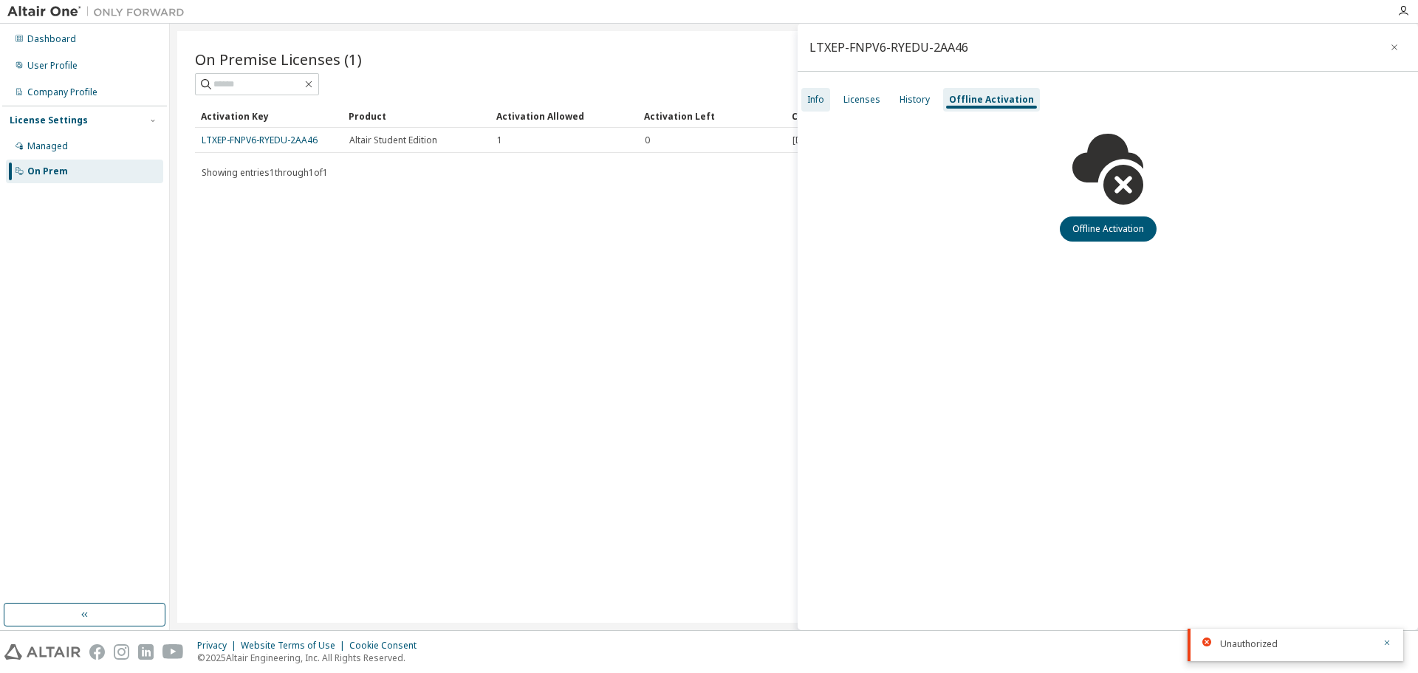
click at [826, 96] on div "Info" at bounding box center [815, 100] width 29 height 24
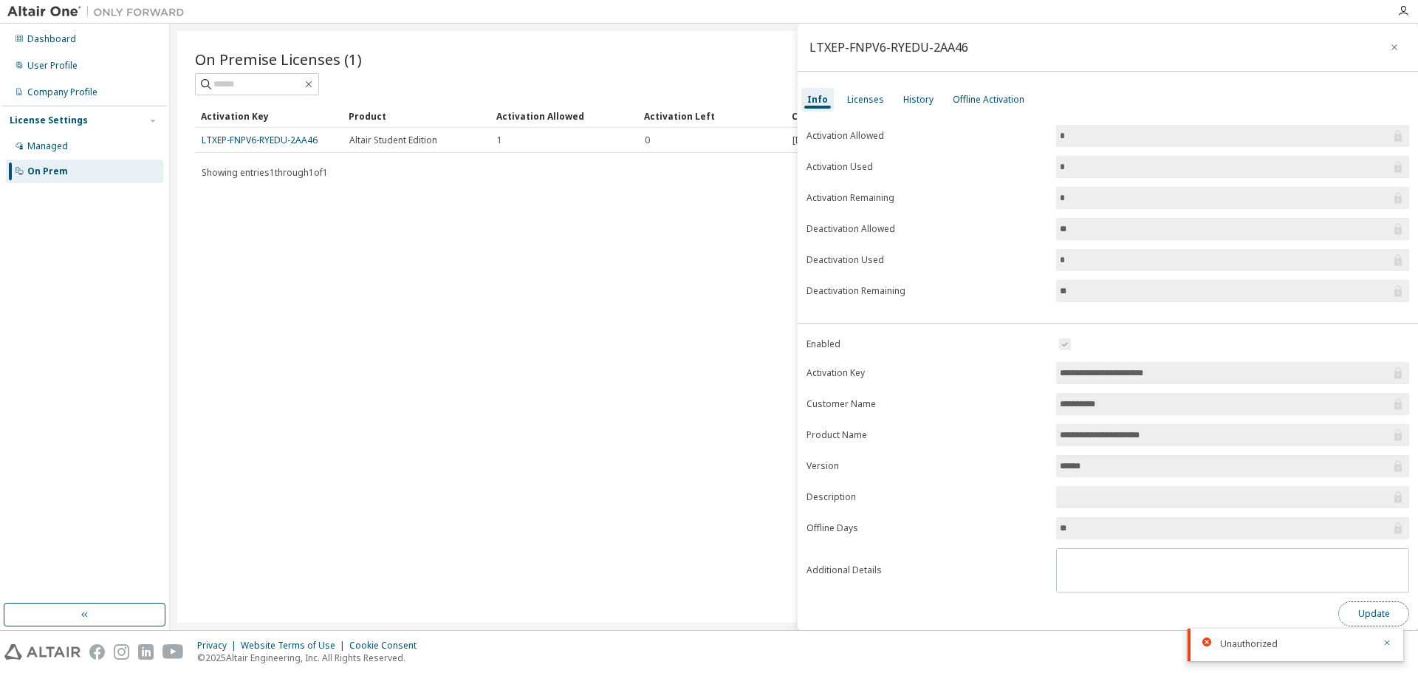
click at [1390, 609] on button "Update" at bounding box center [1373, 613] width 71 height 25
drag, startPoint x: 1222, startPoint y: 618, endPoint x: 1323, endPoint y: 623, distance: 100.6
click at [1323, 623] on div "Wrong type of argument 'additional_info'. Expected type: <class 'str'>. Found: …" at bounding box center [1297, 632] width 154 height 35
click at [1019, 592] on div "**********" at bounding box center [1108, 480] width 620 height 291
click at [870, 103] on div "Licenses" at bounding box center [865, 100] width 37 height 12
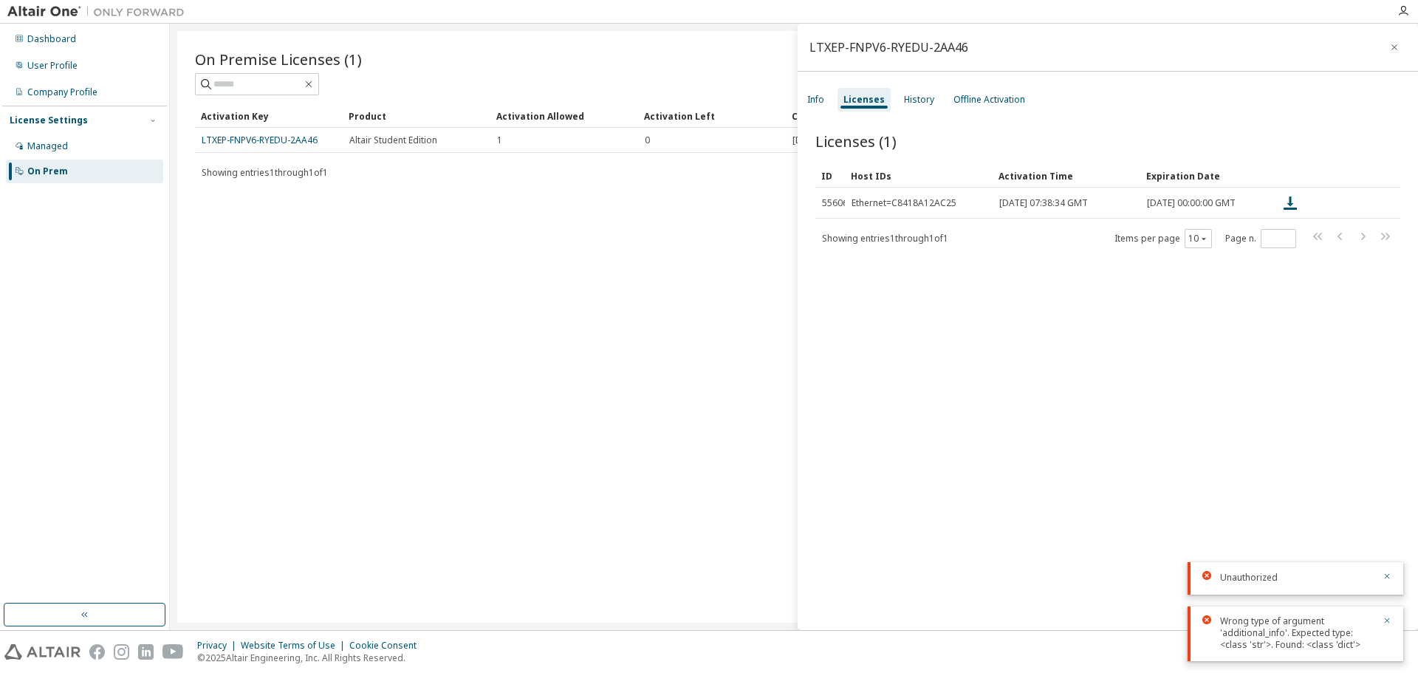
click at [1155, 473] on div "Licenses (1) Clear Load Save Save As Field Operator Value Select filter Select …" at bounding box center [1108, 383] width 620 height 540
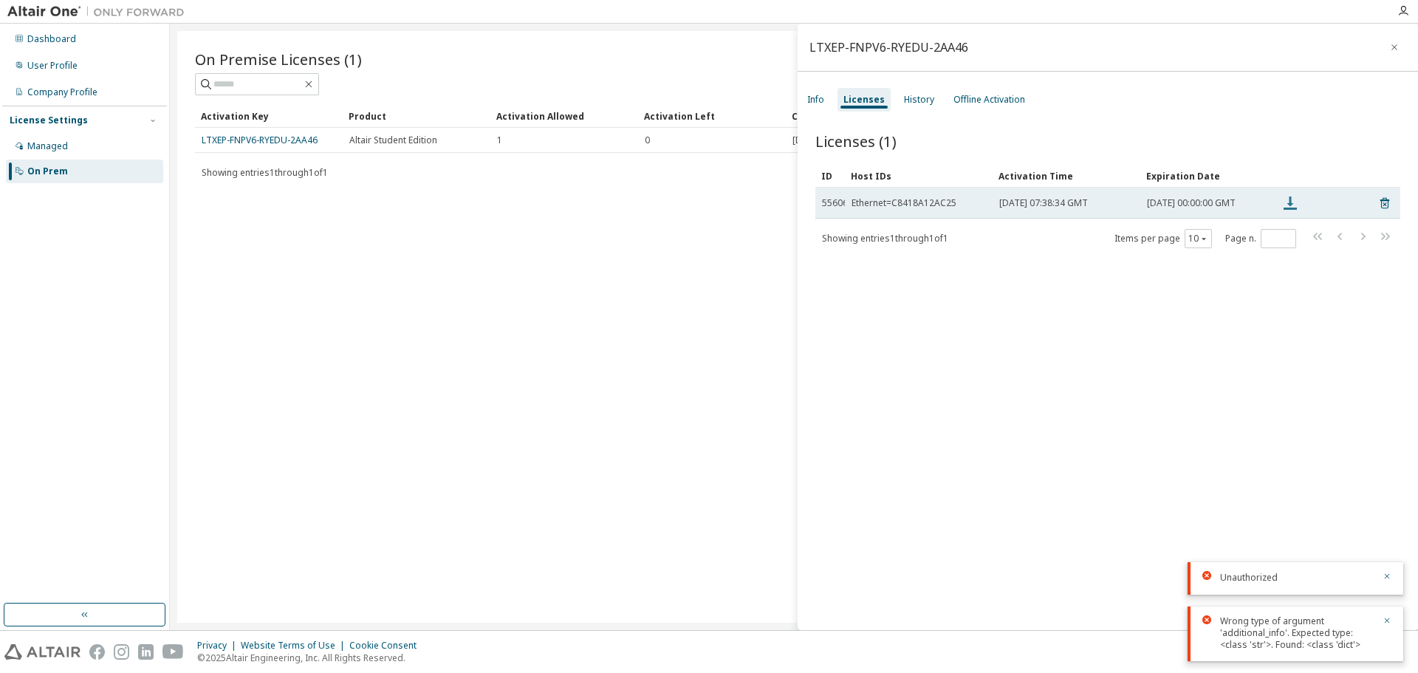
click at [1289, 212] on icon at bounding box center [1290, 203] width 18 height 18
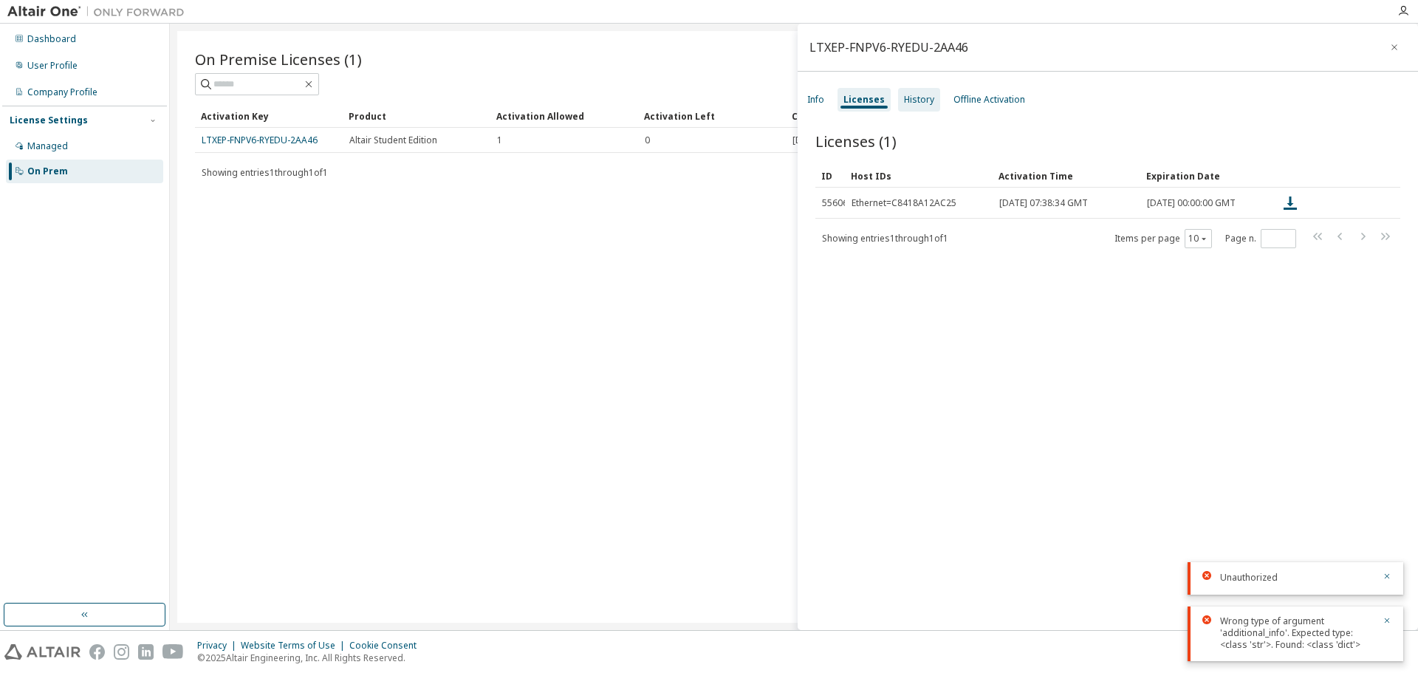
click at [921, 92] on div "History" at bounding box center [919, 100] width 42 height 24
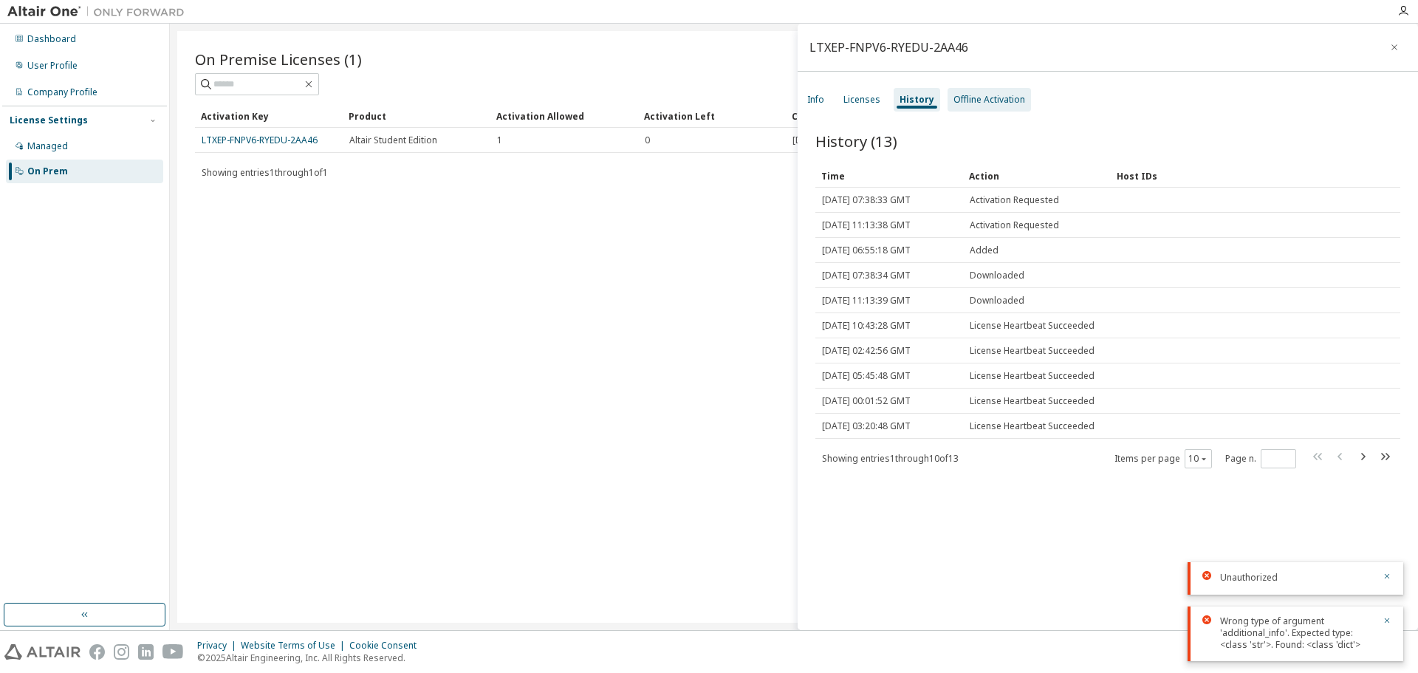
click at [974, 101] on div "Offline Activation" at bounding box center [989, 100] width 72 height 12
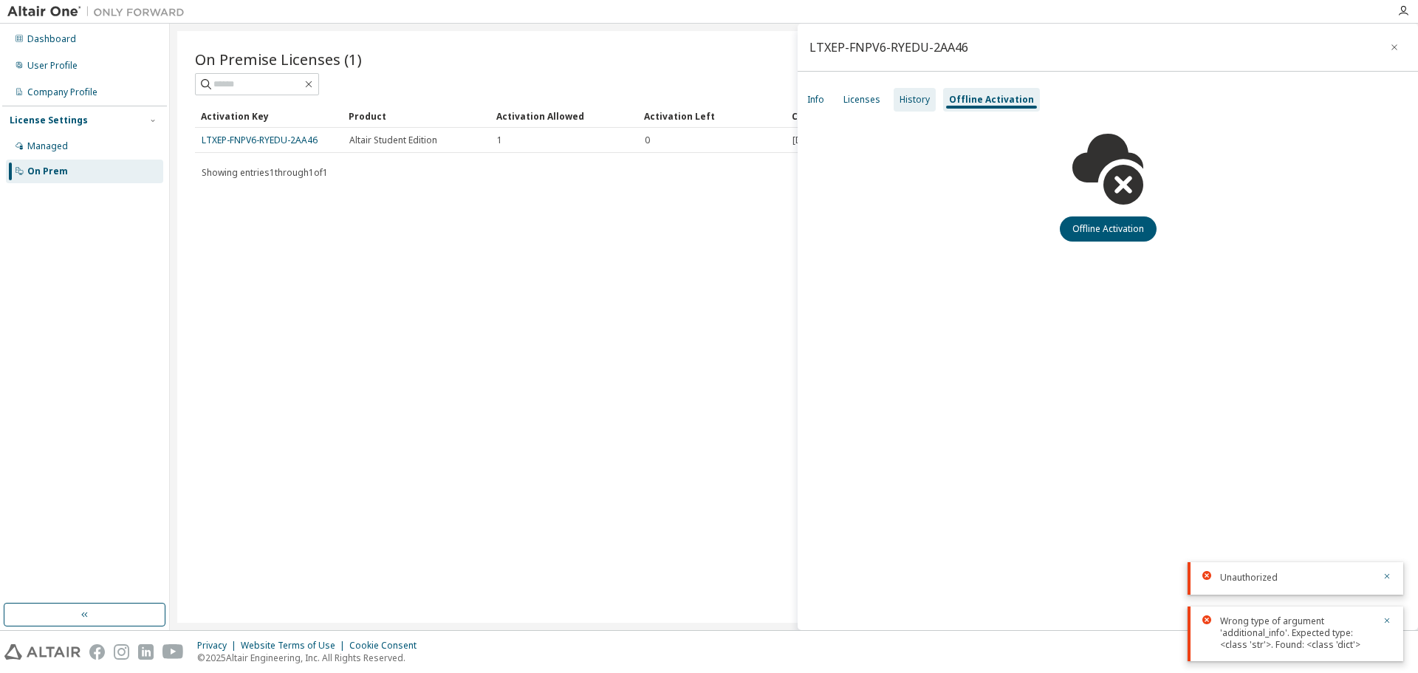
click at [911, 95] on div "History" at bounding box center [915, 100] width 30 height 12
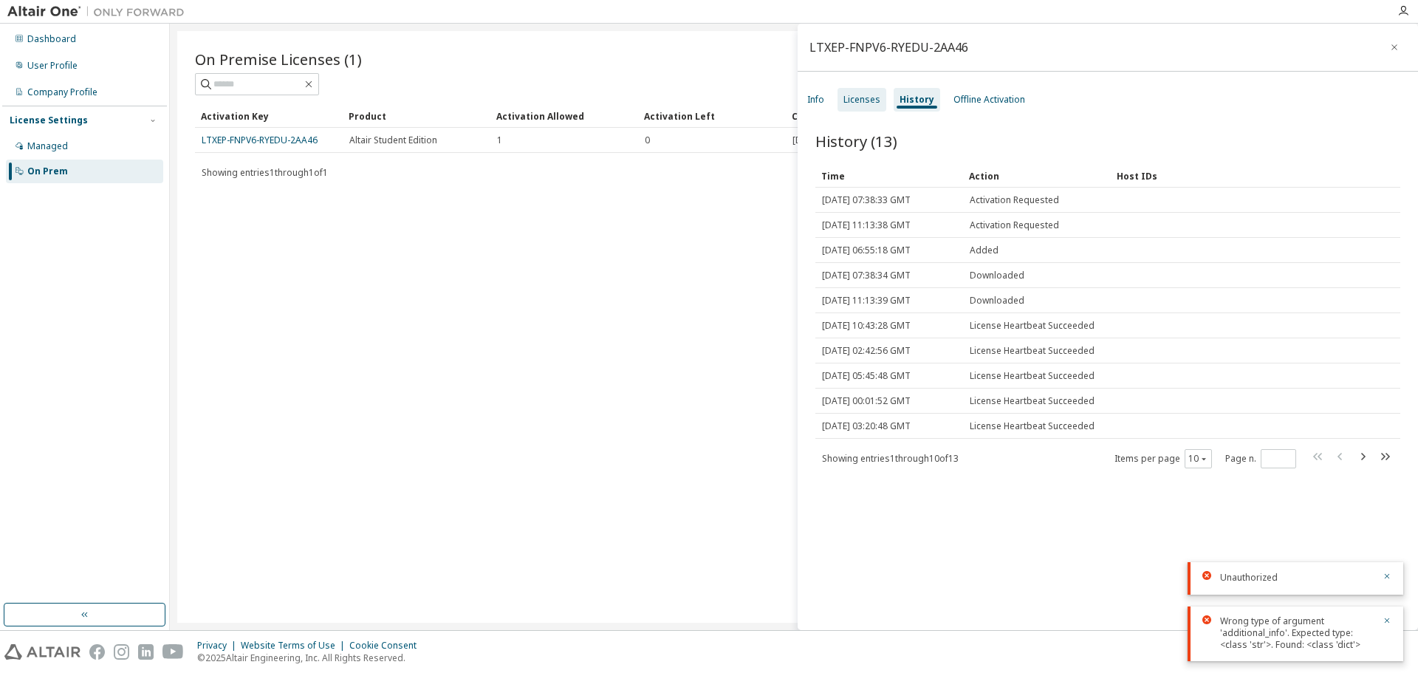
click at [868, 96] on div "Licenses" at bounding box center [861, 100] width 37 height 12
